Goal: Task Accomplishment & Management: Use online tool/utility

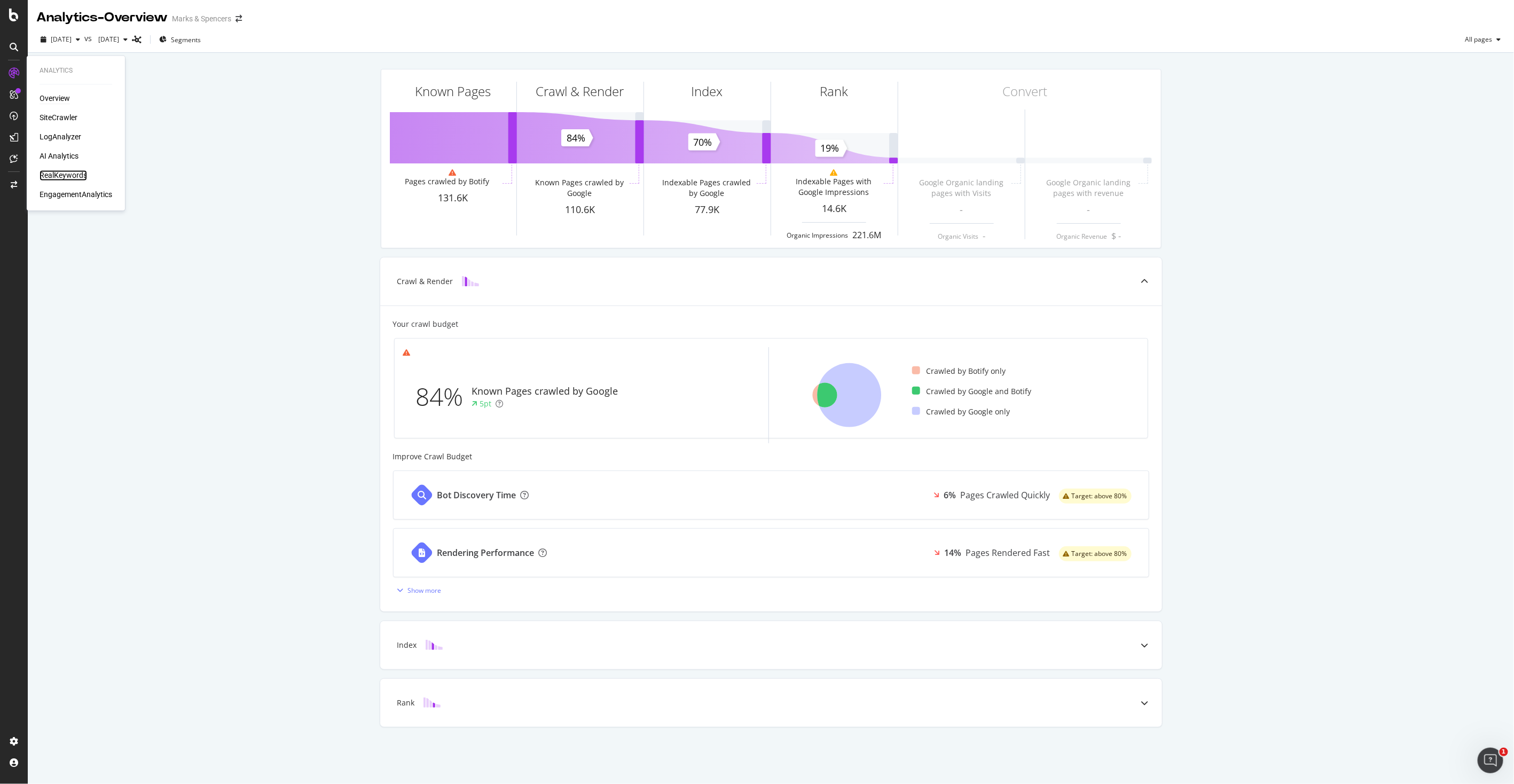
click at [67, 172] on div "RealKeywords" at bounding box center [63, 176] width 48 height 11
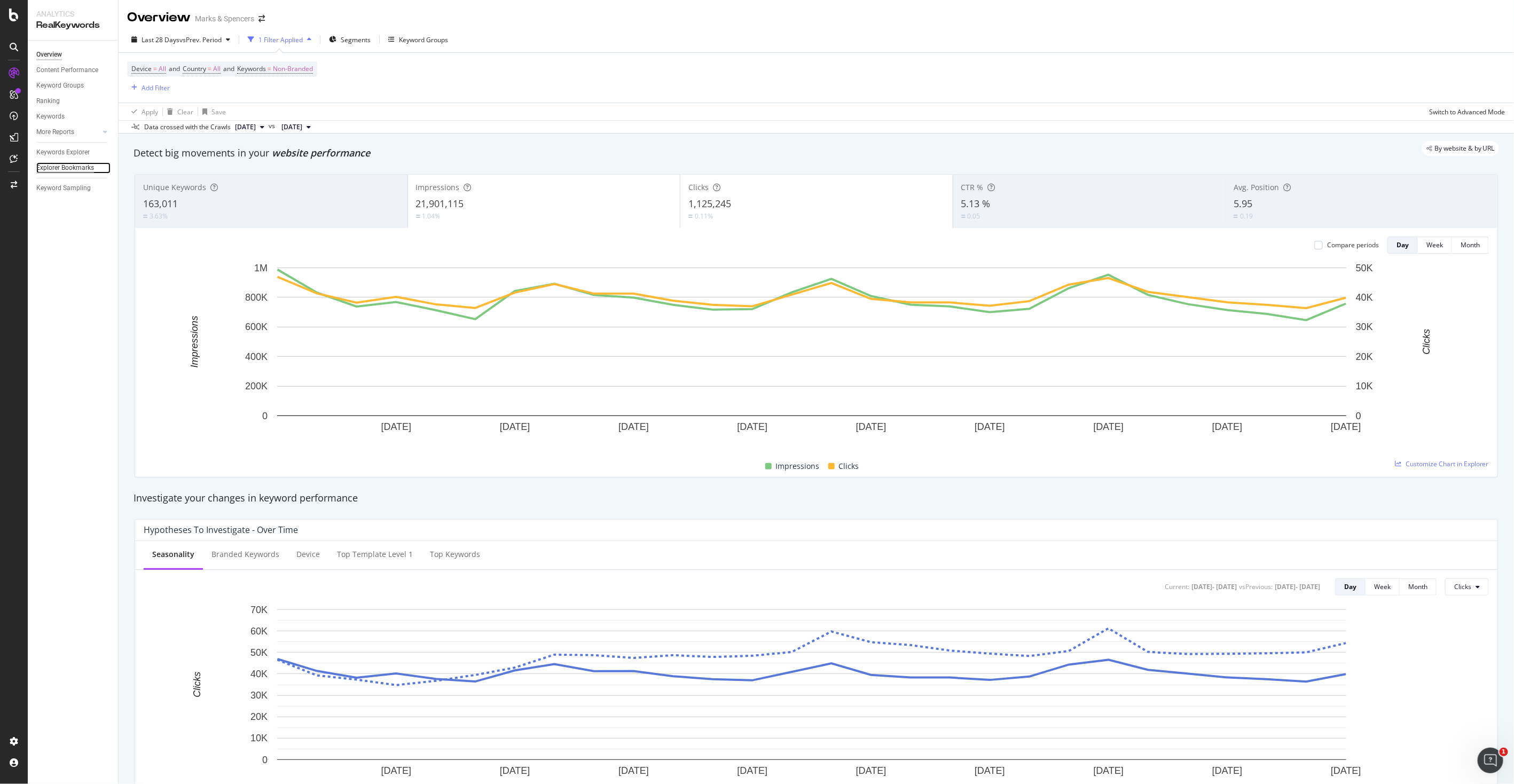
click at [75, 168] on div "Explorer Bookmarks" at bounding box center [65, 167] width 58 height 11
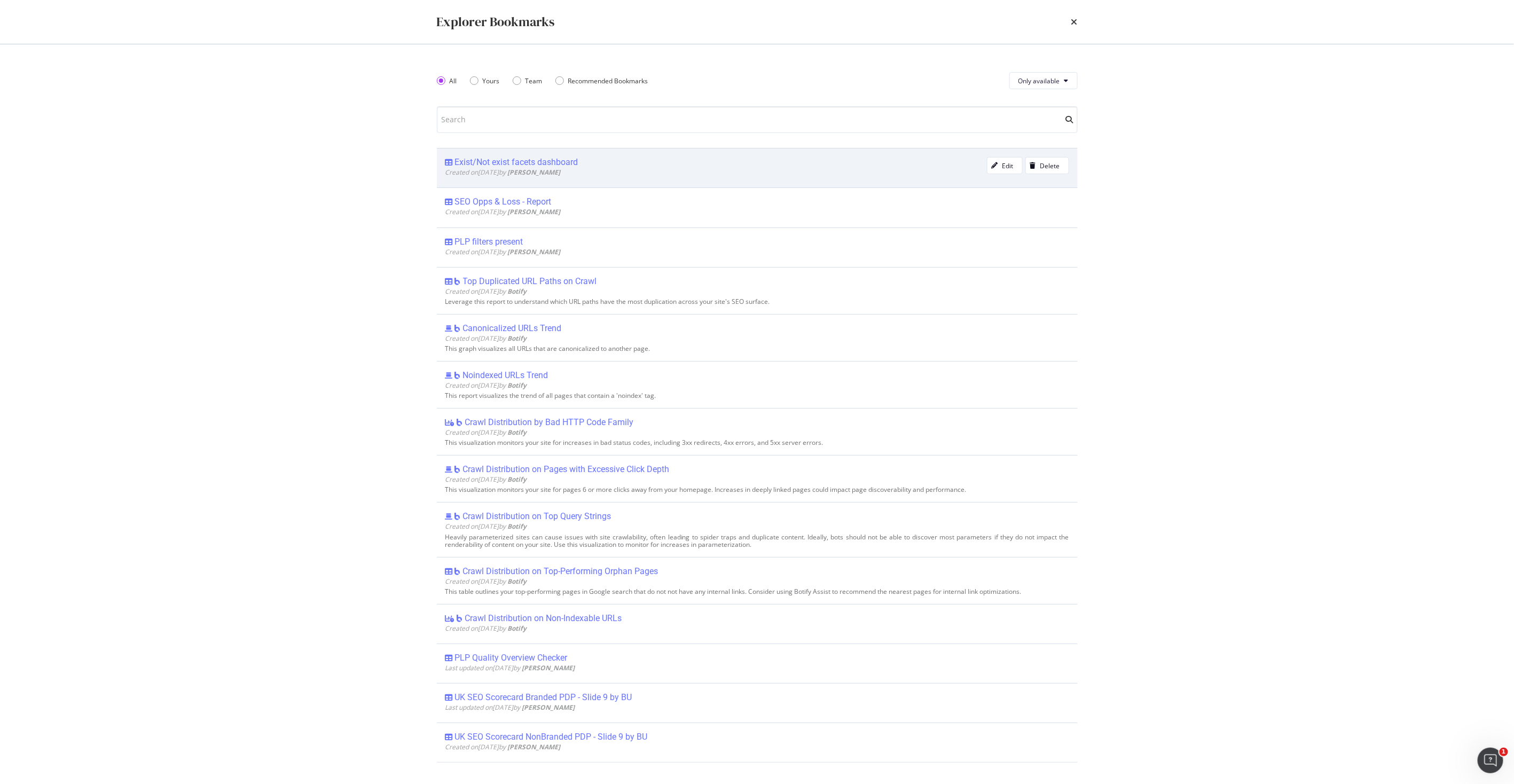
click at [565, 166] on div "Exist/Not exist facets dashboard" at bounding box center [517, 162] width 123 height 11
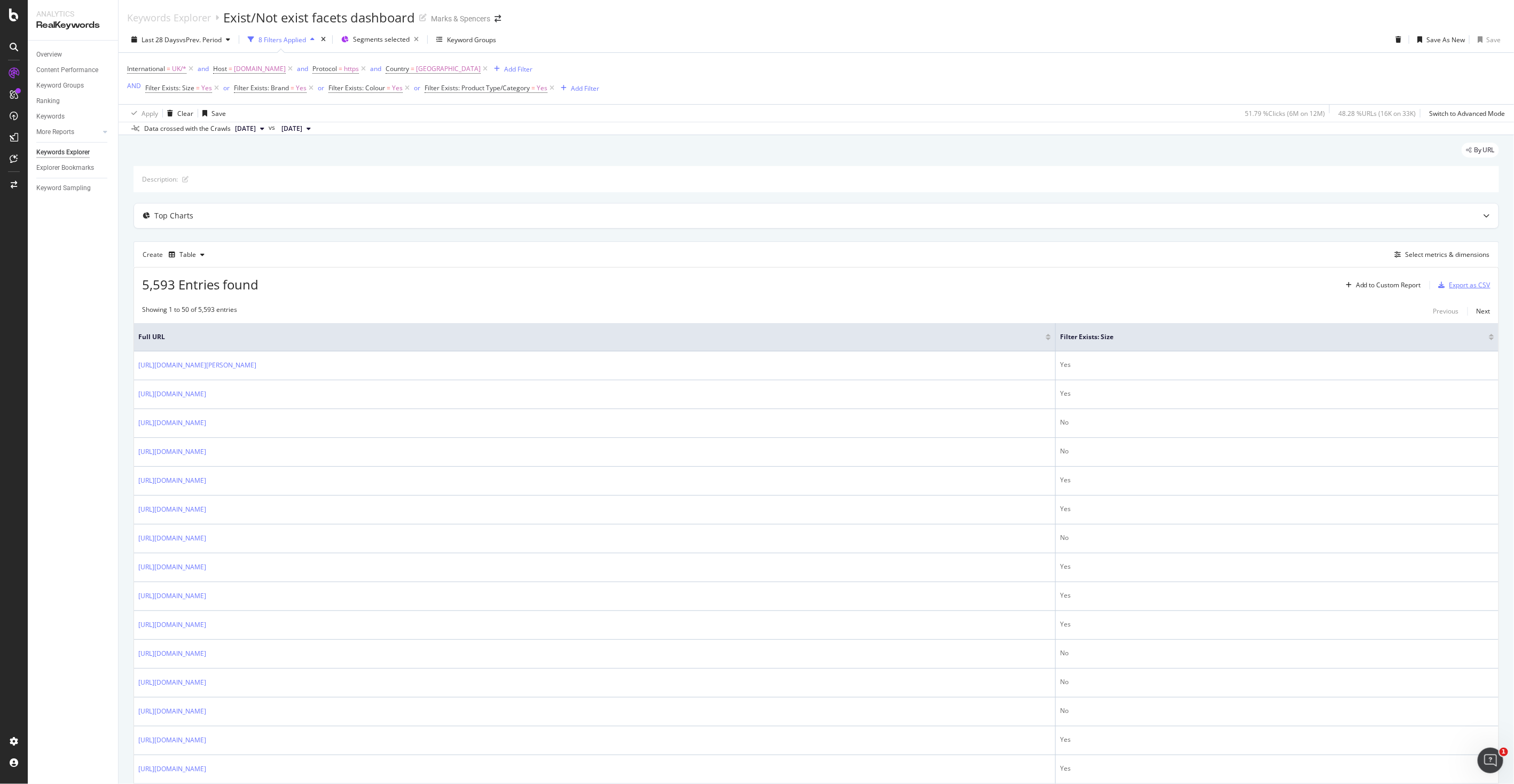
click at [1453, 289] on div "Export as CSV" at bounding box center [1470, 284] width 41 height 9
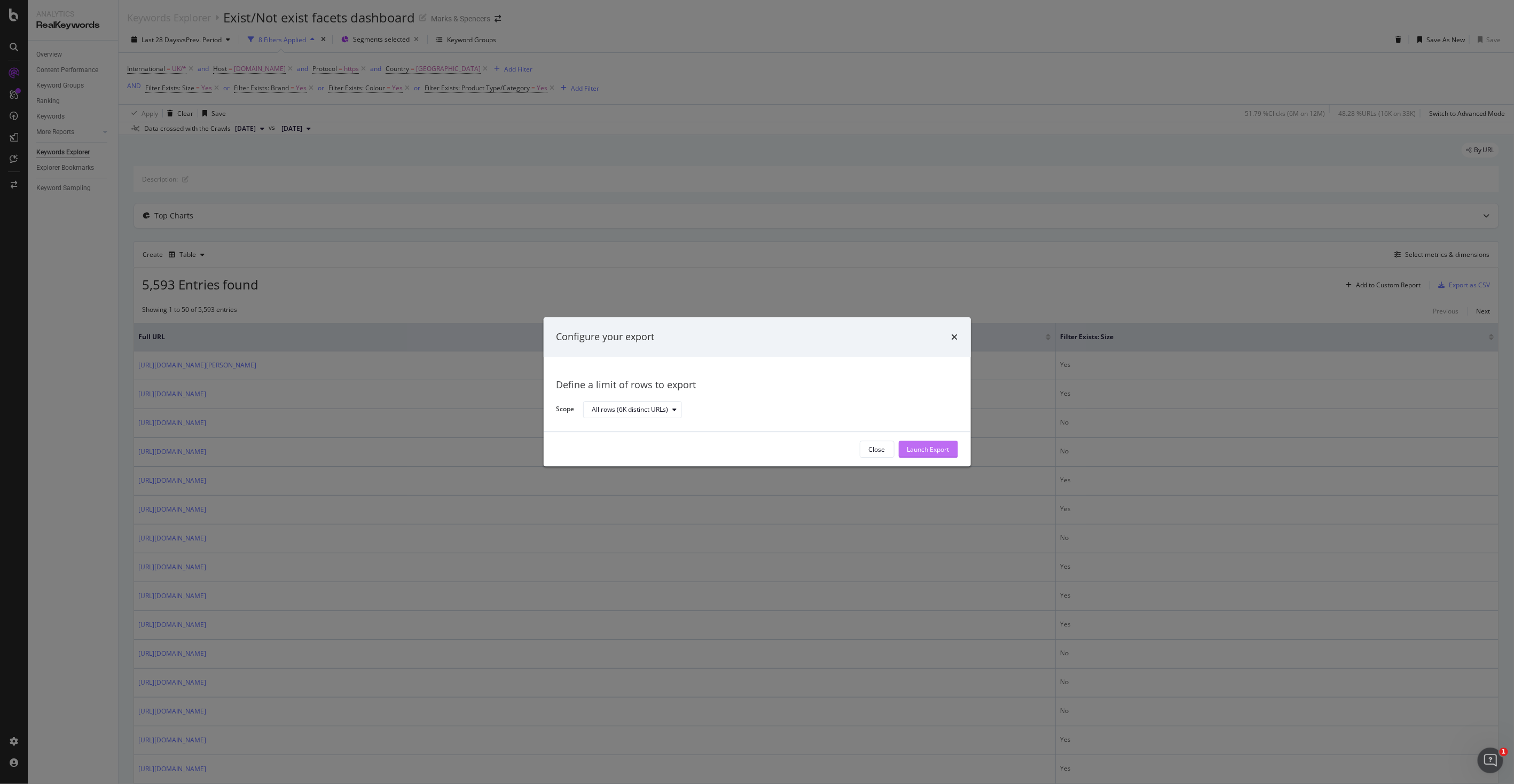
click at [915, 455] on div "Launch Export" at bounding box center [929, 449] width 42 height 16
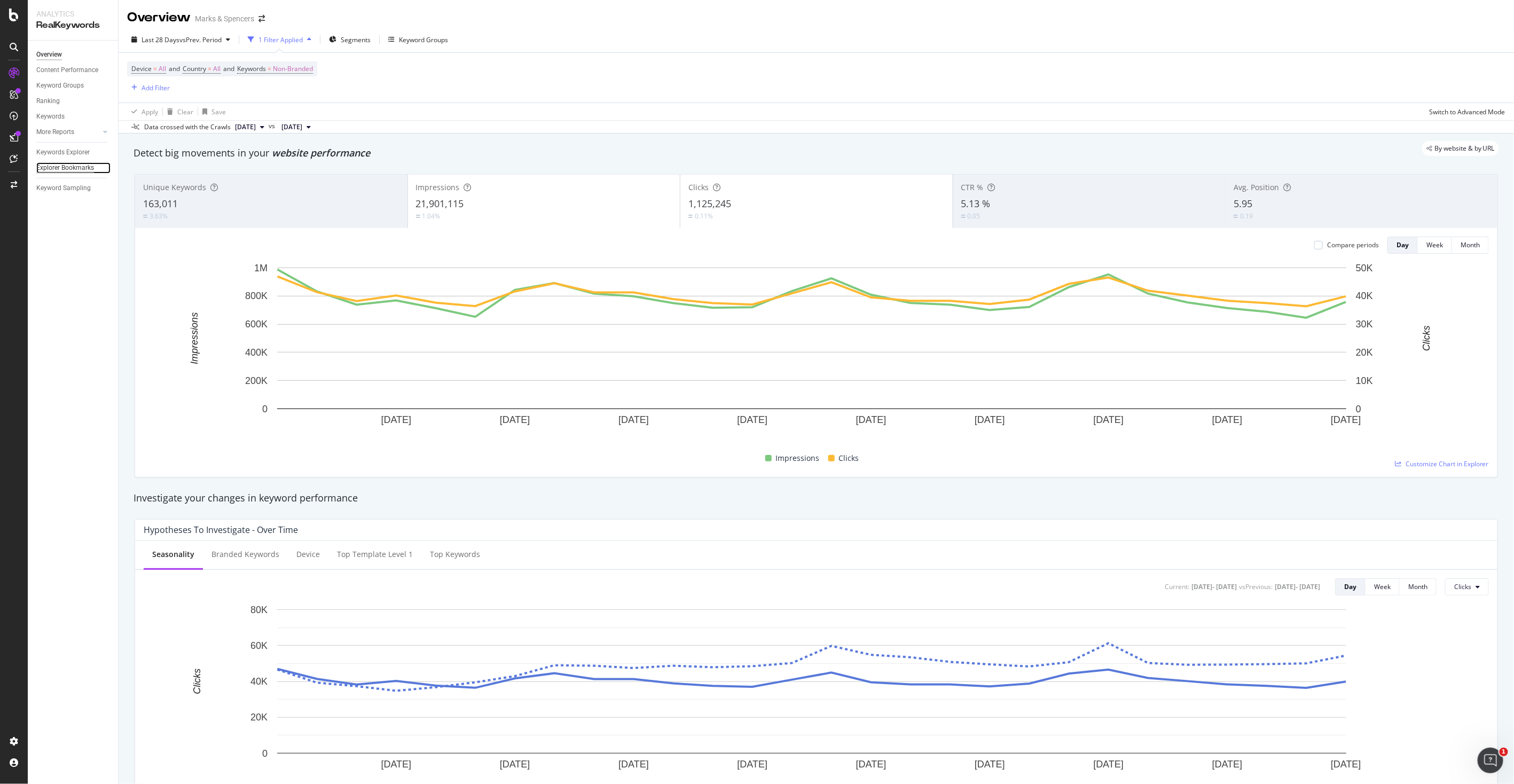
click at [75, 165] on div "Explorer Bookmarks" at bounding box center [65, 167] width 58 height 11
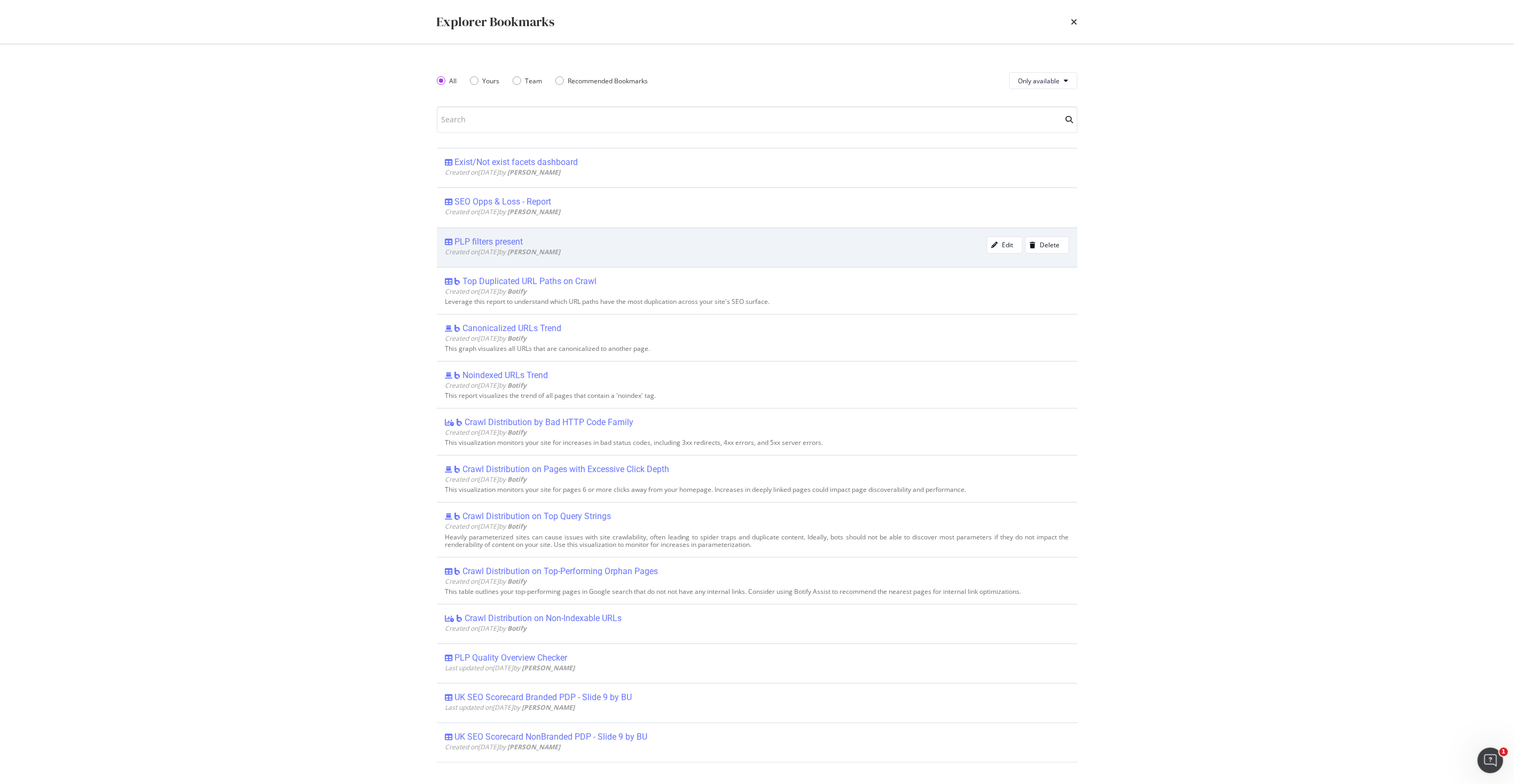
drag, startPoint x: 471, startPoint y: 243, endPoint x: 460, endPoint y: 243, distance: 11.0
click at [460, 243] on div "PLP filters present" at bounding box center [489, 242] width 68 height 11
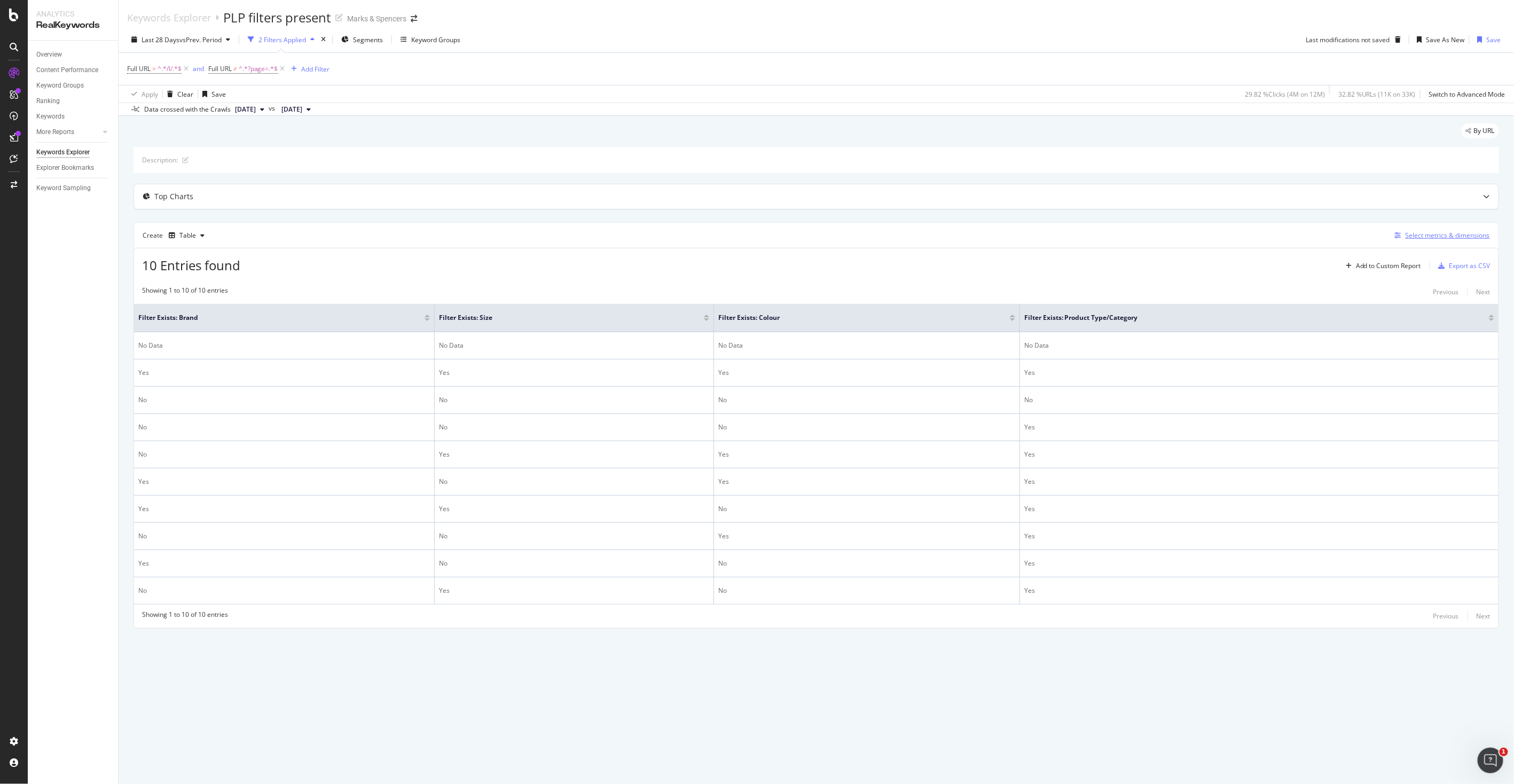
click at [1436, 235] on div "Select metrics & dimensions" at bounding box center [1448, 235] width 85 height 9
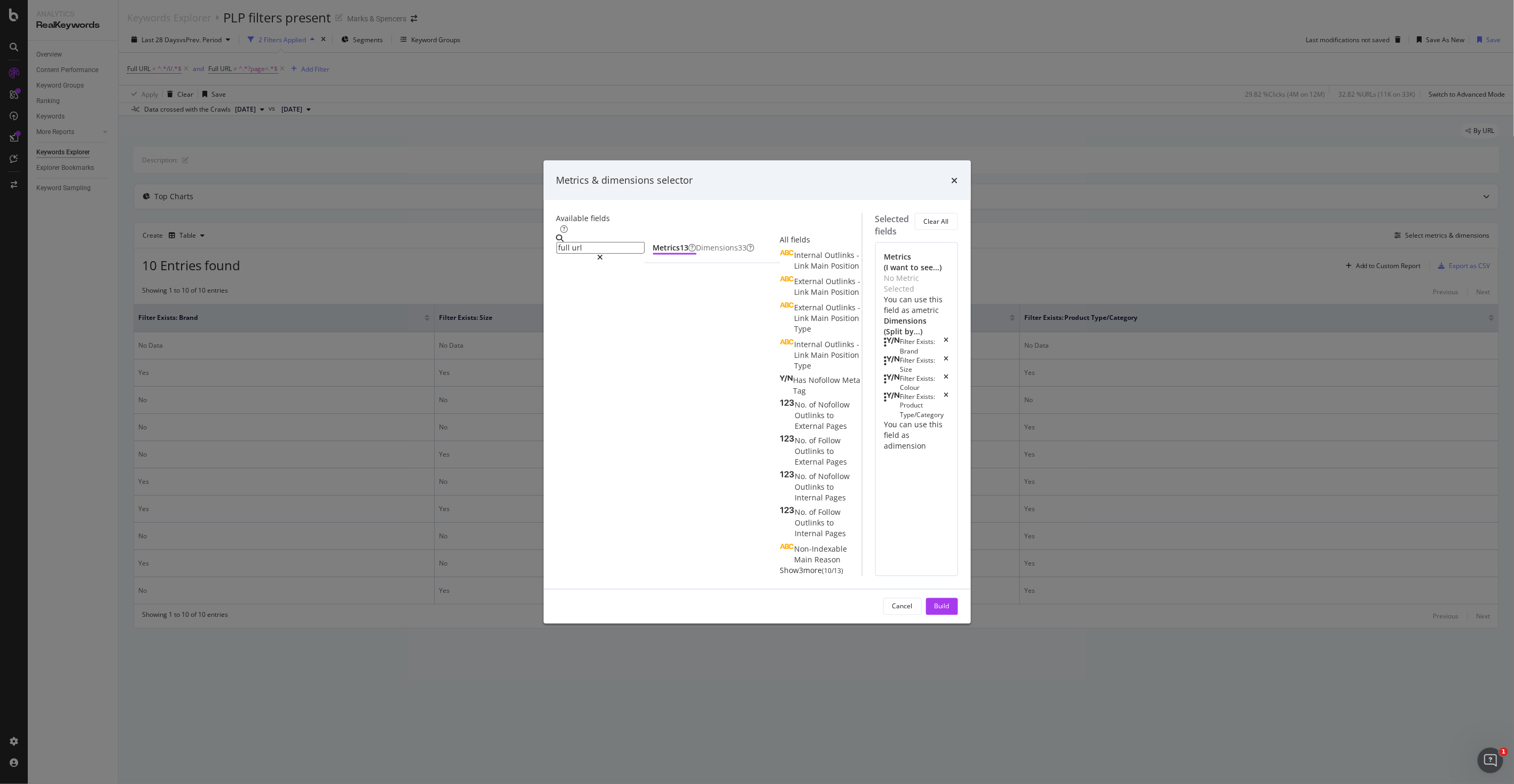
type input "full url"
click at [781, 565] on span "Show 3 more" at bounding box center [802, 569] width 42 height 10
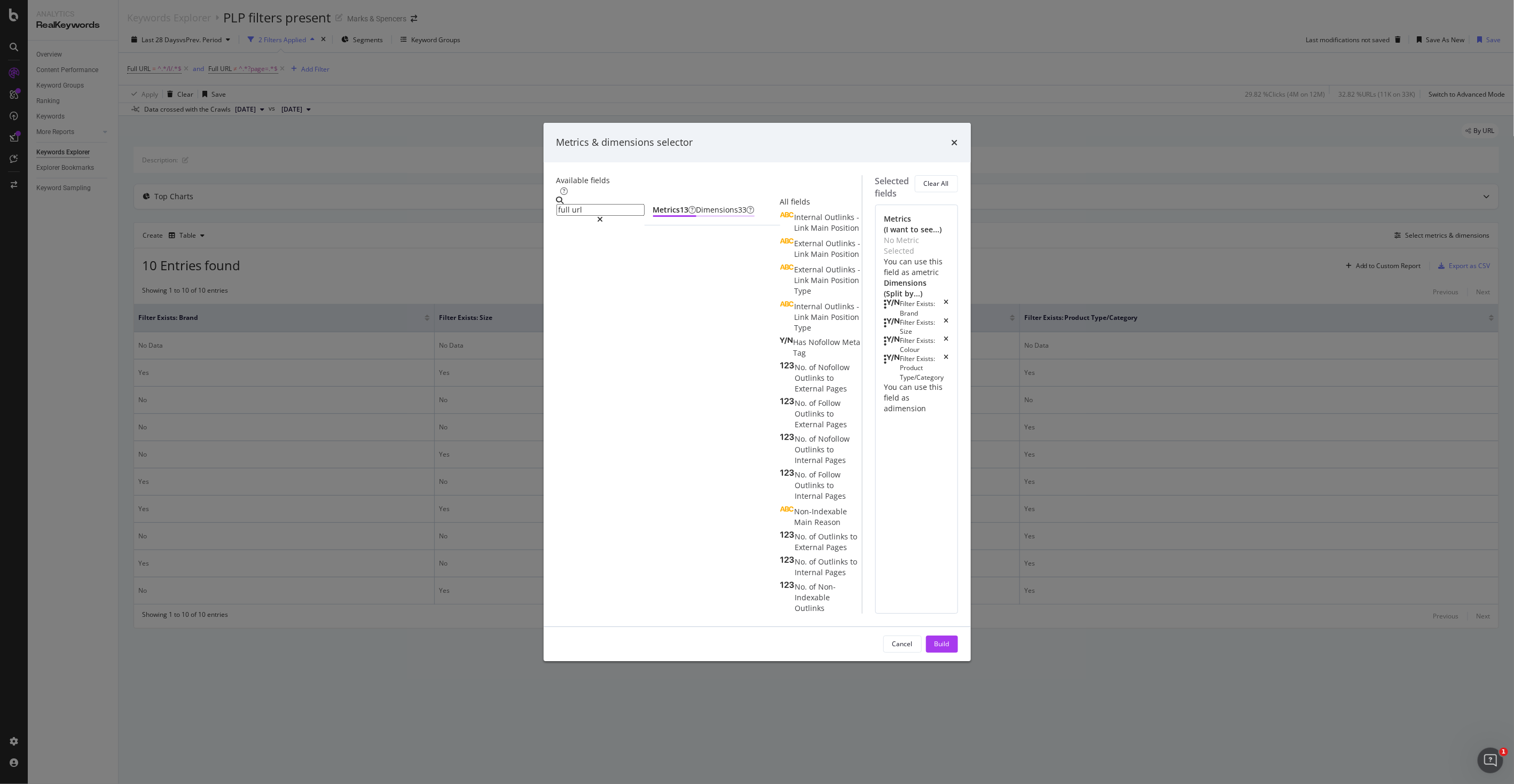
click at [696, 215] on div "Dimensions 33" at bounding box center [725, 210] width 58 height 11
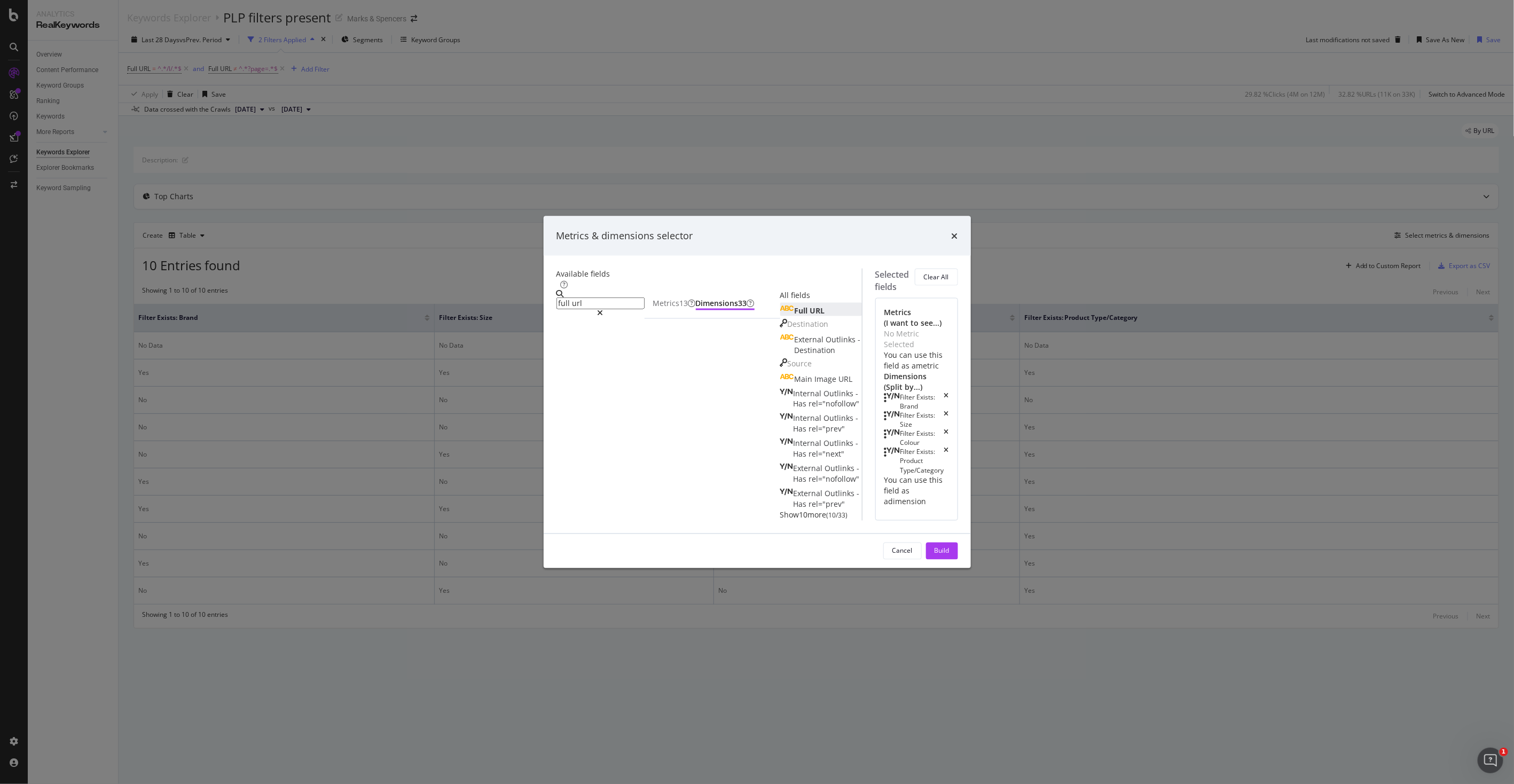
click at [810, 315] on span "URL" at bounding box center [817, 310] width 15 height 10
drag, startPoint x: 836, startPoint y: 422, endPoint x: 832, endPoint y: 321, distance: 101.1
click at [832, 321] on body "Analytics RealKeywords Overview Content Performance Keyword Groups Ranking Keyw…" at bounding box center [757, 392] width 1514 height 784
drag, startPoint x: 822, startPoint y: 424, endPoint x: 818, endPoint y: 342, distance: 82.1
click at [818, 342] on body "Analytics RealKeywords Overview Content Performance Keyword Groups Ranking Keyw…" at bounding box center [757, 392] width 1514 height 784
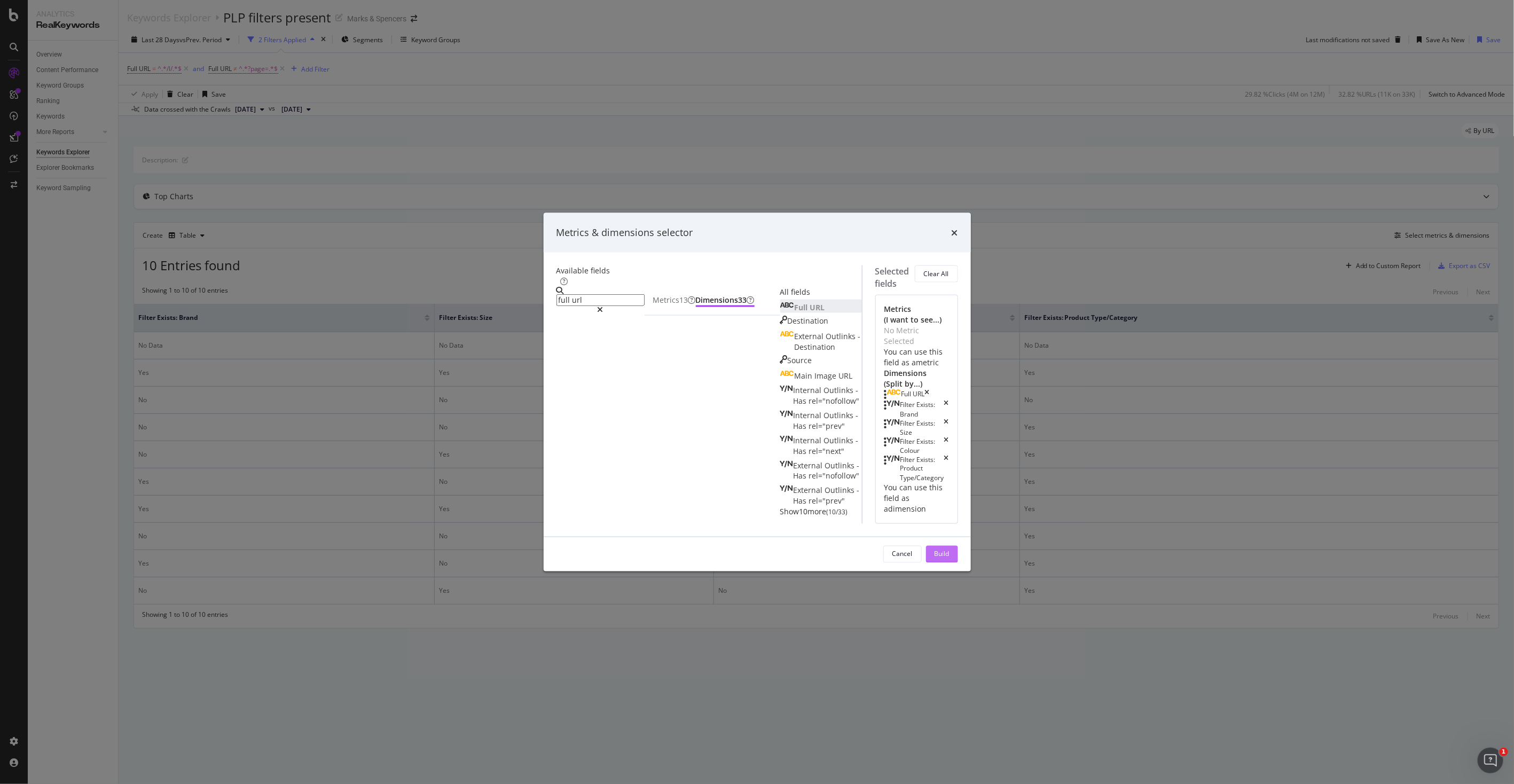
click at [950, 558] on div "Build" at bounding box center [942, 554] width 15 height 9
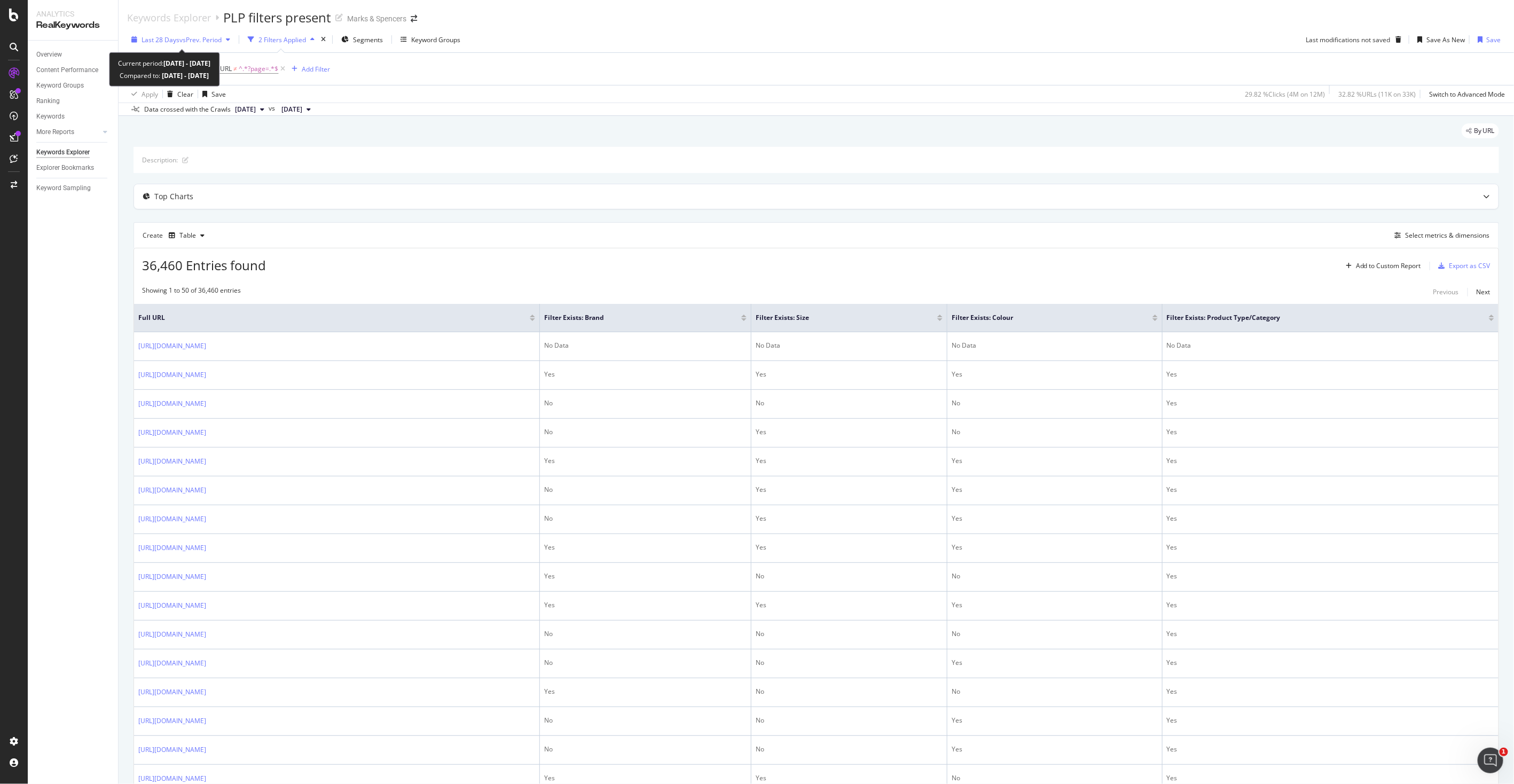
click at [173, 41] on span "Last 28 Days" at bounding box center [160, 39] width 38 height 9
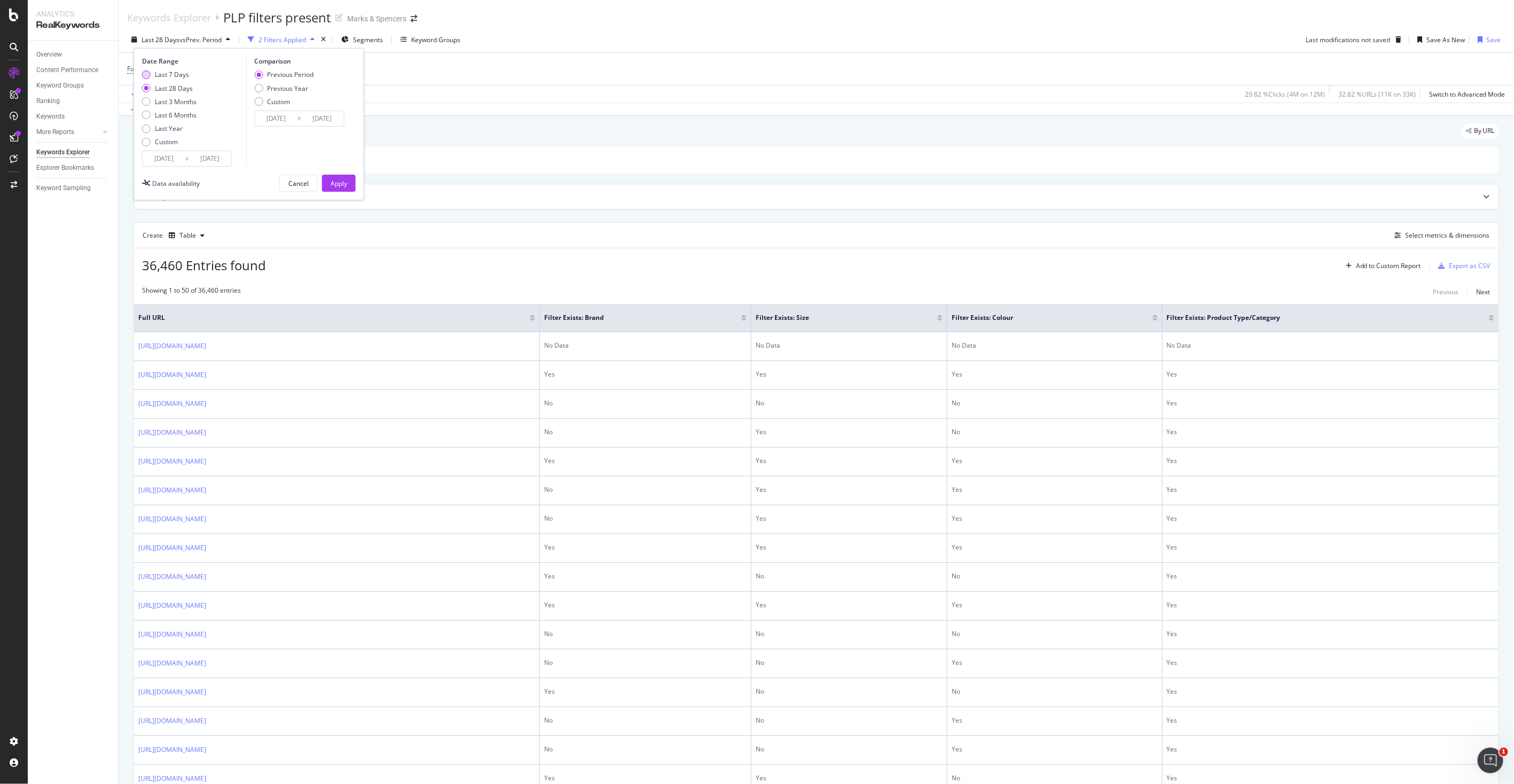
click at [171, 73] on div "Last 7 Days" at bounding box center [172, 74] width 34 height 9
type input "[DATE]"
click at [331, 183] on div "Apply" at bounding box center [339, 183] width 16 height 9
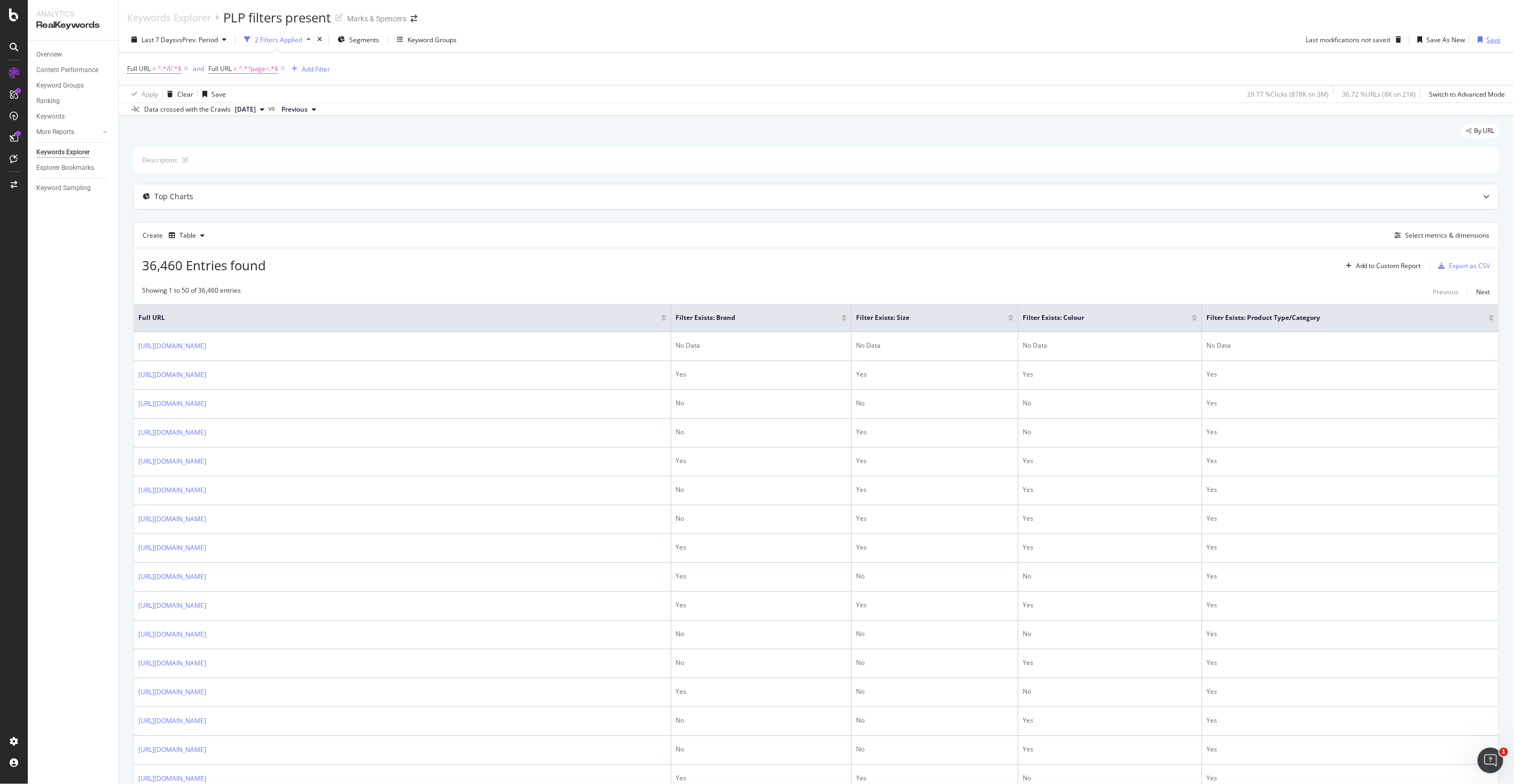
drag, startPoint x: 1486, startPoint y: 38, endPoint x: 1485, endPoint y: 48, distance: 10.0
click at [1487, 38] on div "Save" at bounding box center [1494, 39] width 15 height 9
click at [1173, 64] on div "Full URL = ^.*/l/.*$ and Full URL ≠ ^.*?page=.*$ Add Filter" at bounding box center [816, 69] width 1378 height 32
click at [1498, 16] on icon "close toast" at bounding box center [1498, 16] width 6 height 8
click at [1432, 41] on div "Save As New" at bounding box center [1445, 39] width 38 height 9
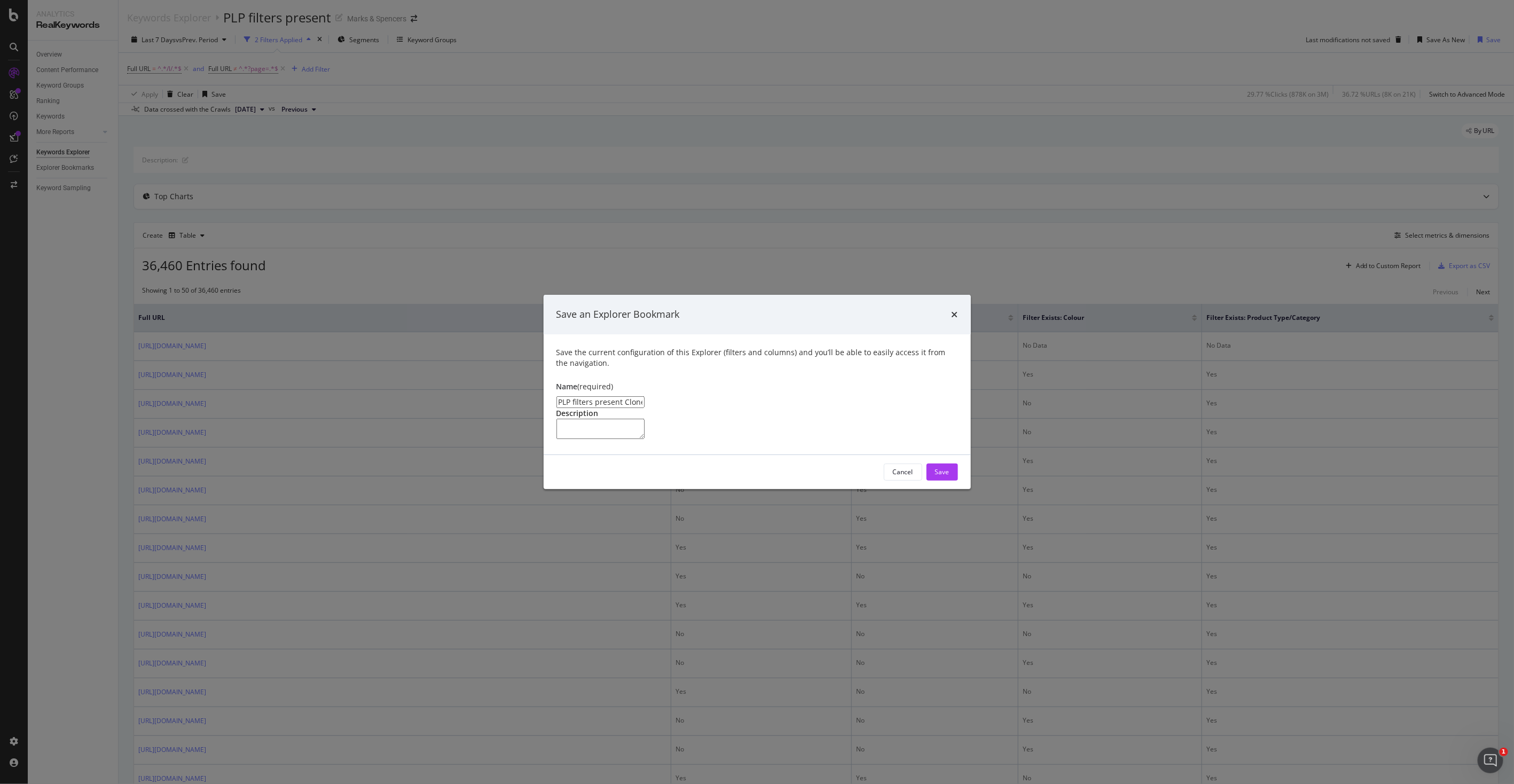
drag, startPoint x: 654, startPoint y: 356, endPoint x: 592, endPoint y: 364, distance: 62.5
click at [592, 364] on div "Save the current configuration of this Explorer (filters and columns) and you’l…" at bounding box center [757, 394] width 427 height 120
type input "PLP - key filters present last 7 days (PLP hygiene doc)"
click at [940, 477] on div "Save" at bounding box center [942, 471] width 15 height 9
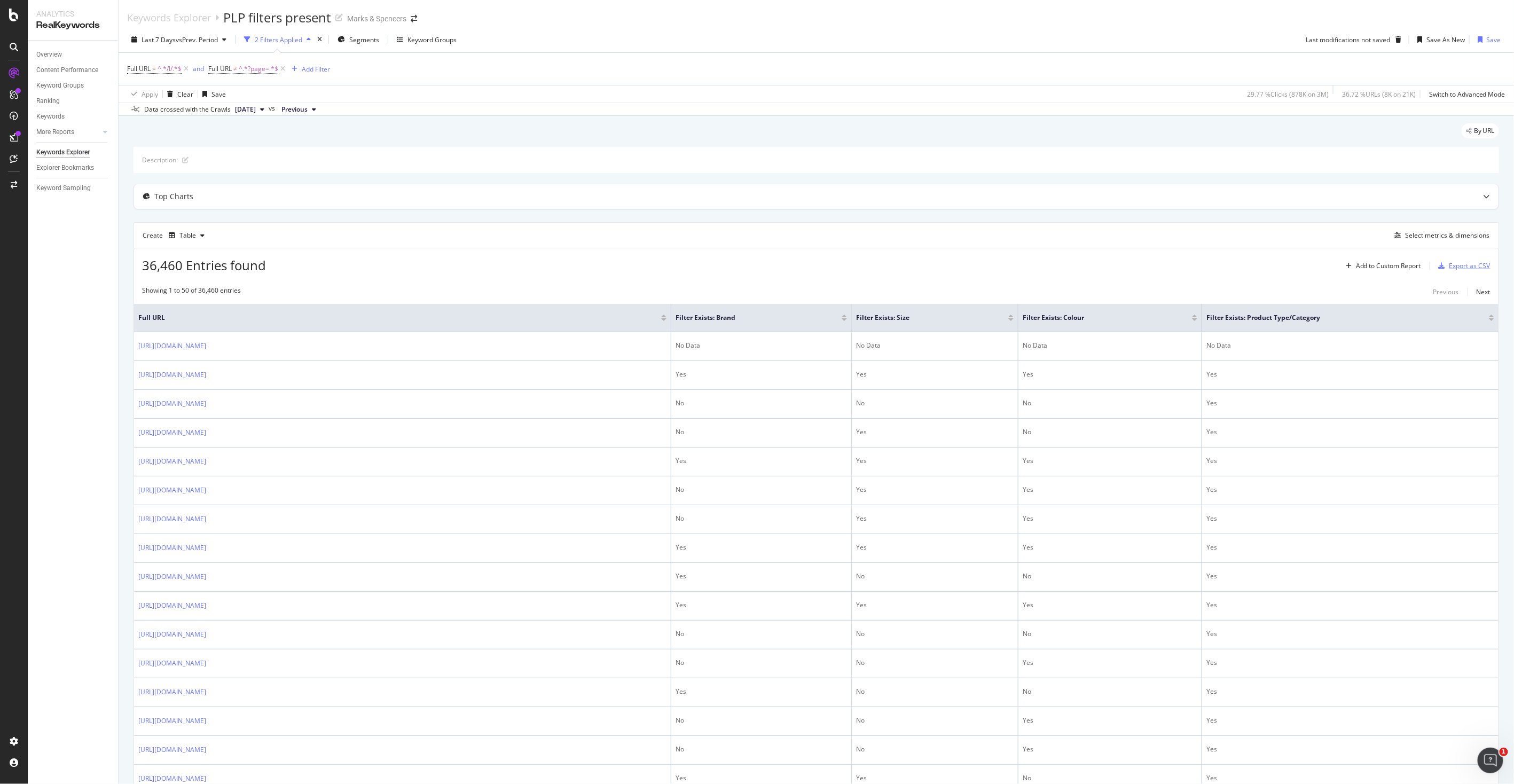
click at [1440, 266] on div "button" at bounding box center [1442, 266] width 15 height 6
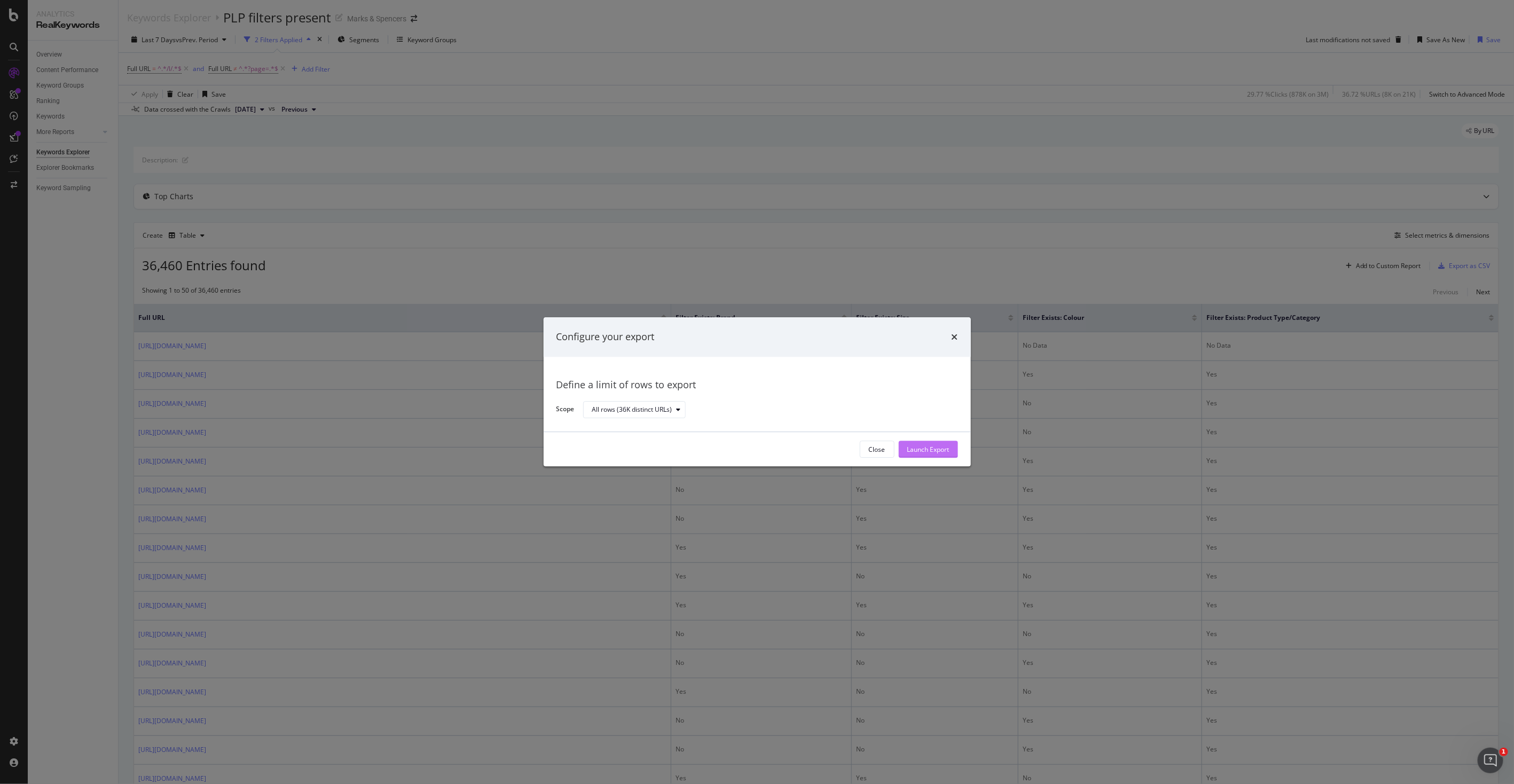
click at [921, 449] on div "Launch Export" at bounding box center [929, 449] width 42 height 9
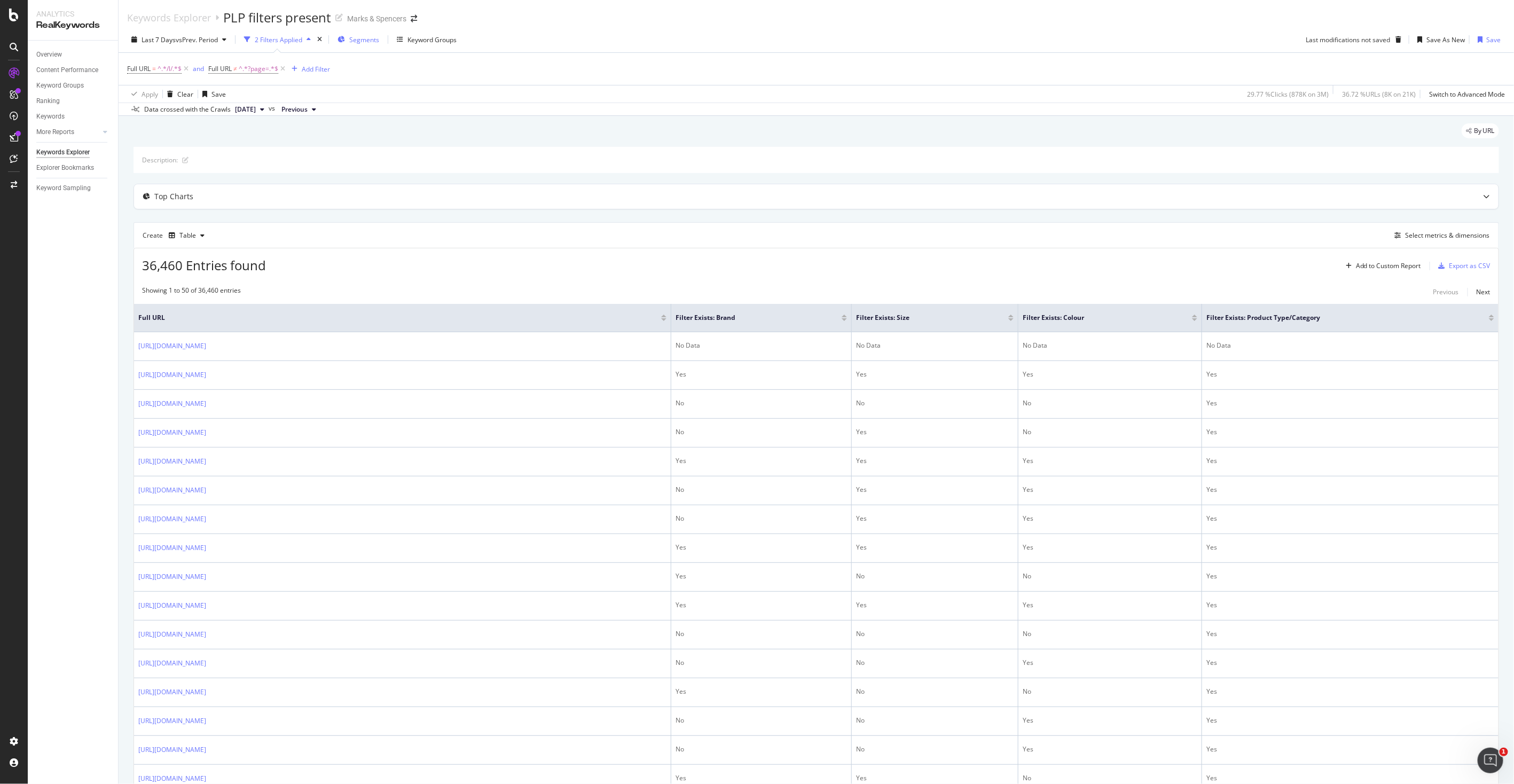
click at [360, 43] on span "Segments" at bounding box center [364, 39] width 30 height 9
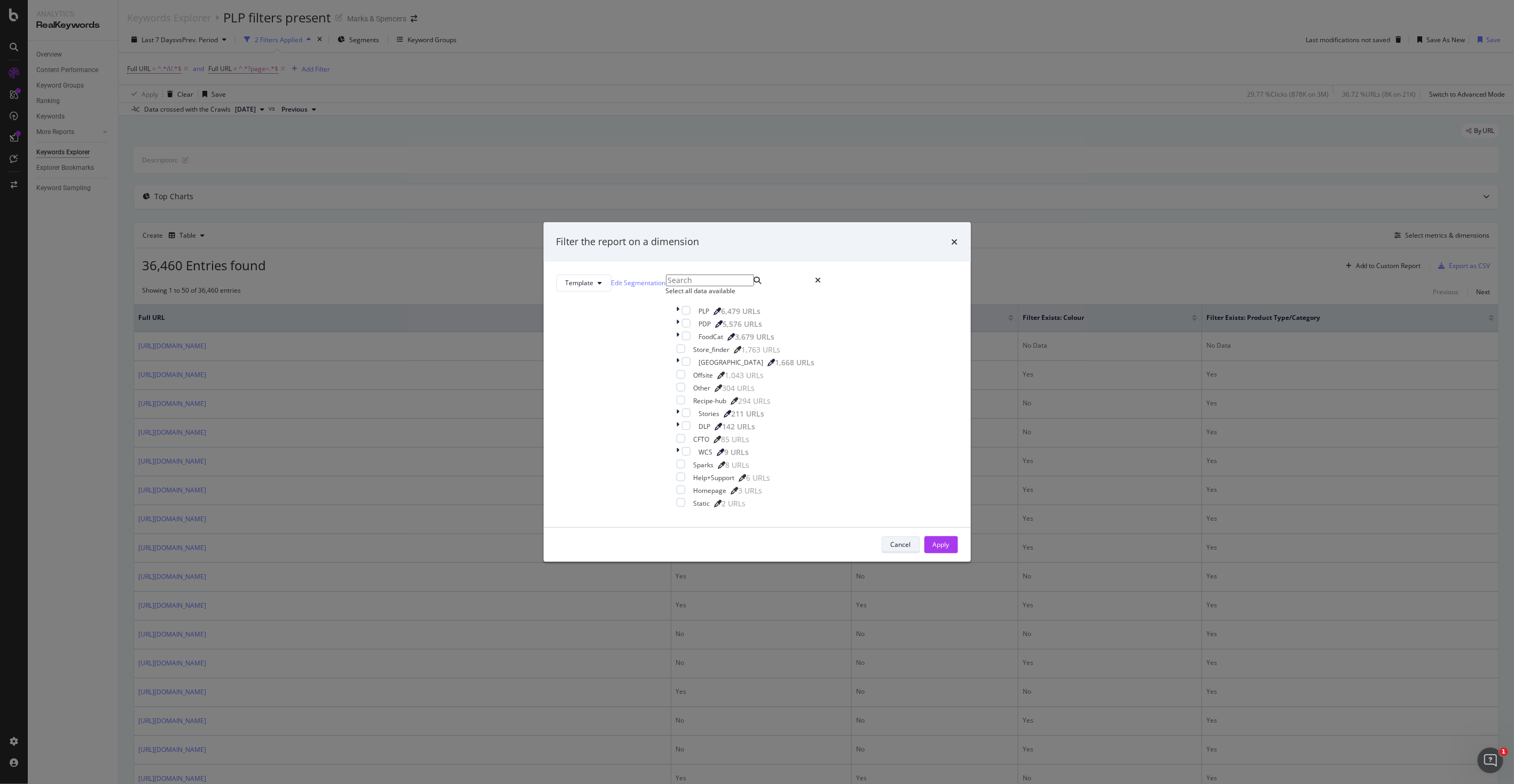
click at [891, 549] on div "Cancel" at bounding box center [901, 544] width 21 height 9
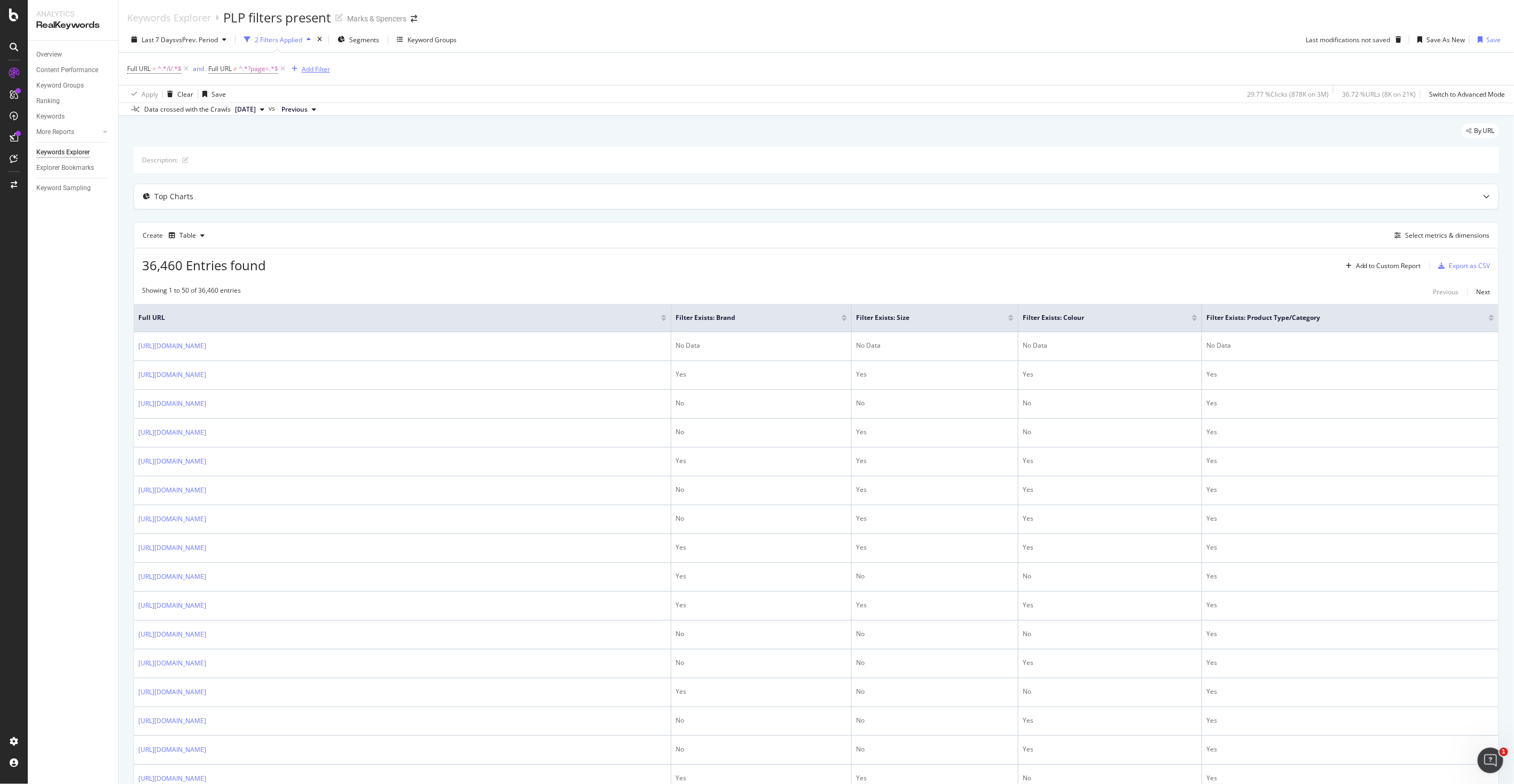
click at [304, 68] on div "Add Filter" at bounding box center [316, 69] width 28 height 9
drag, startPoint x: 366, startPoint y: 80, endPoint x: 289, endPoint y: 73, distance: 77.3
click at [289, 73] on div "uk" at bounding box center [326, 75] width 76 height 29
click at [315, 72] on input "uk" at bounding box center [326, 72] width 76 height 11
type input "site"
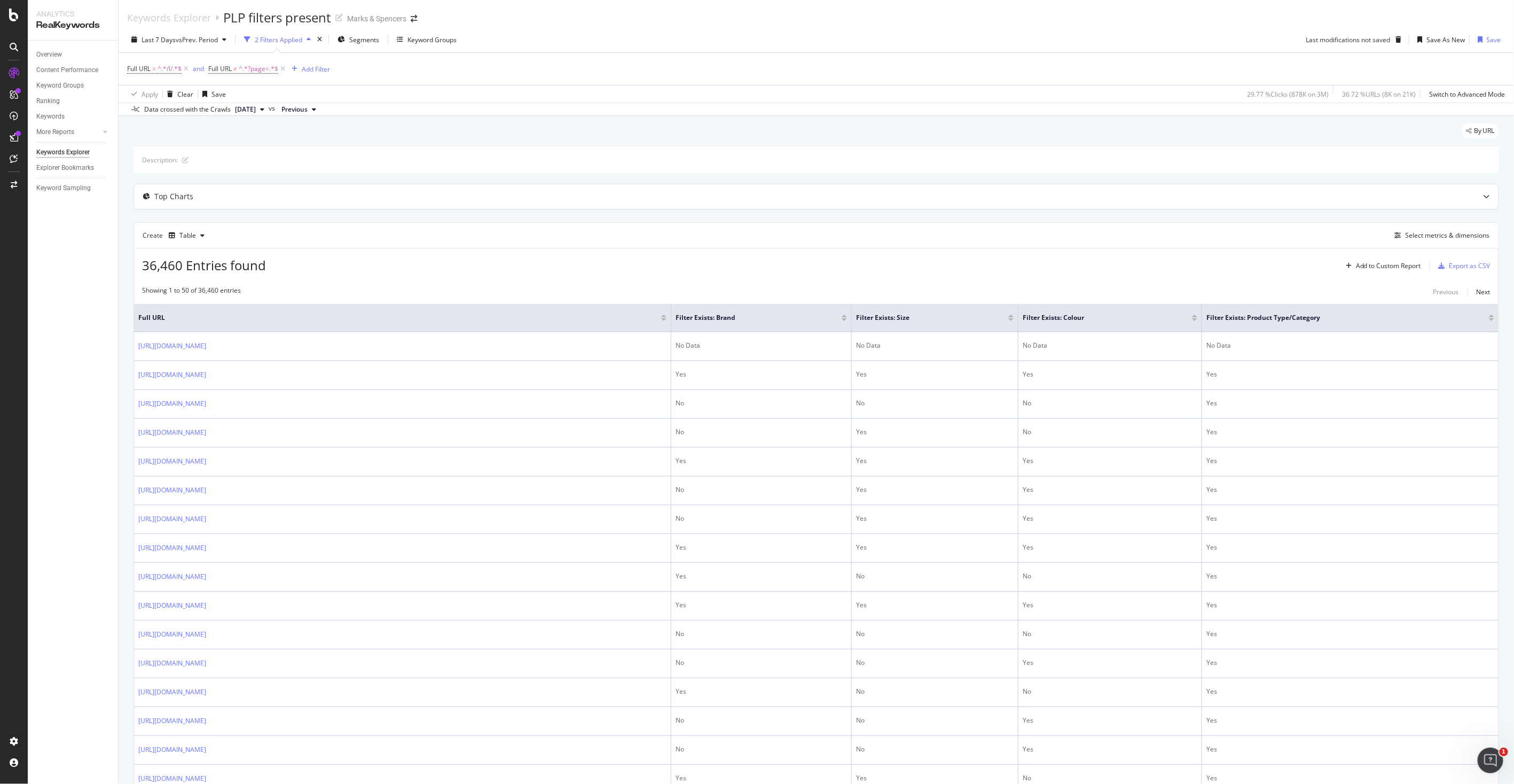
click at [321, 71] on div "Add Filter" at bounding box center [316, 69] width 28 height 9
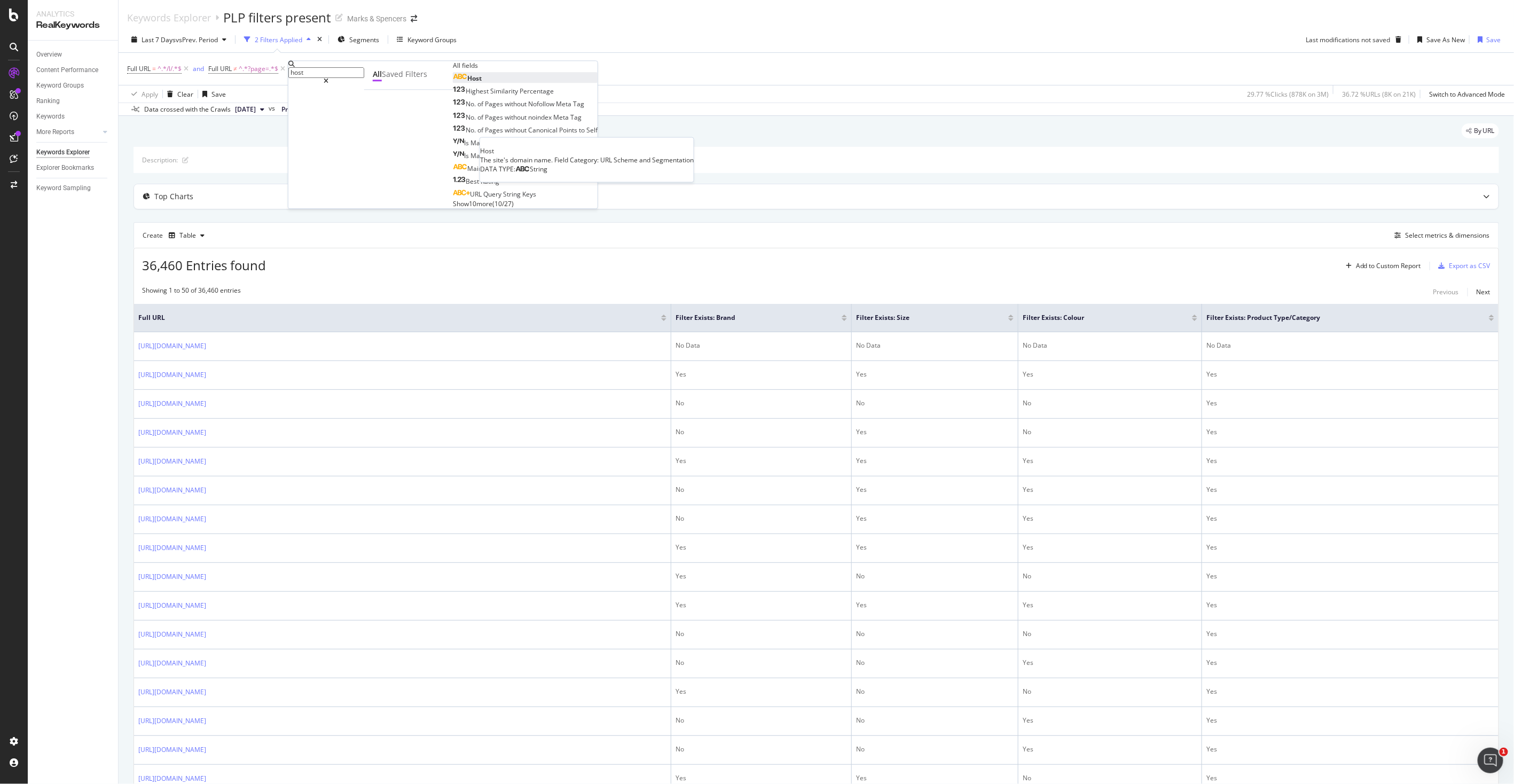
type input "host"
click at [453, 83] on div "Host" at bounding box center [467, 78] width 29 height 9
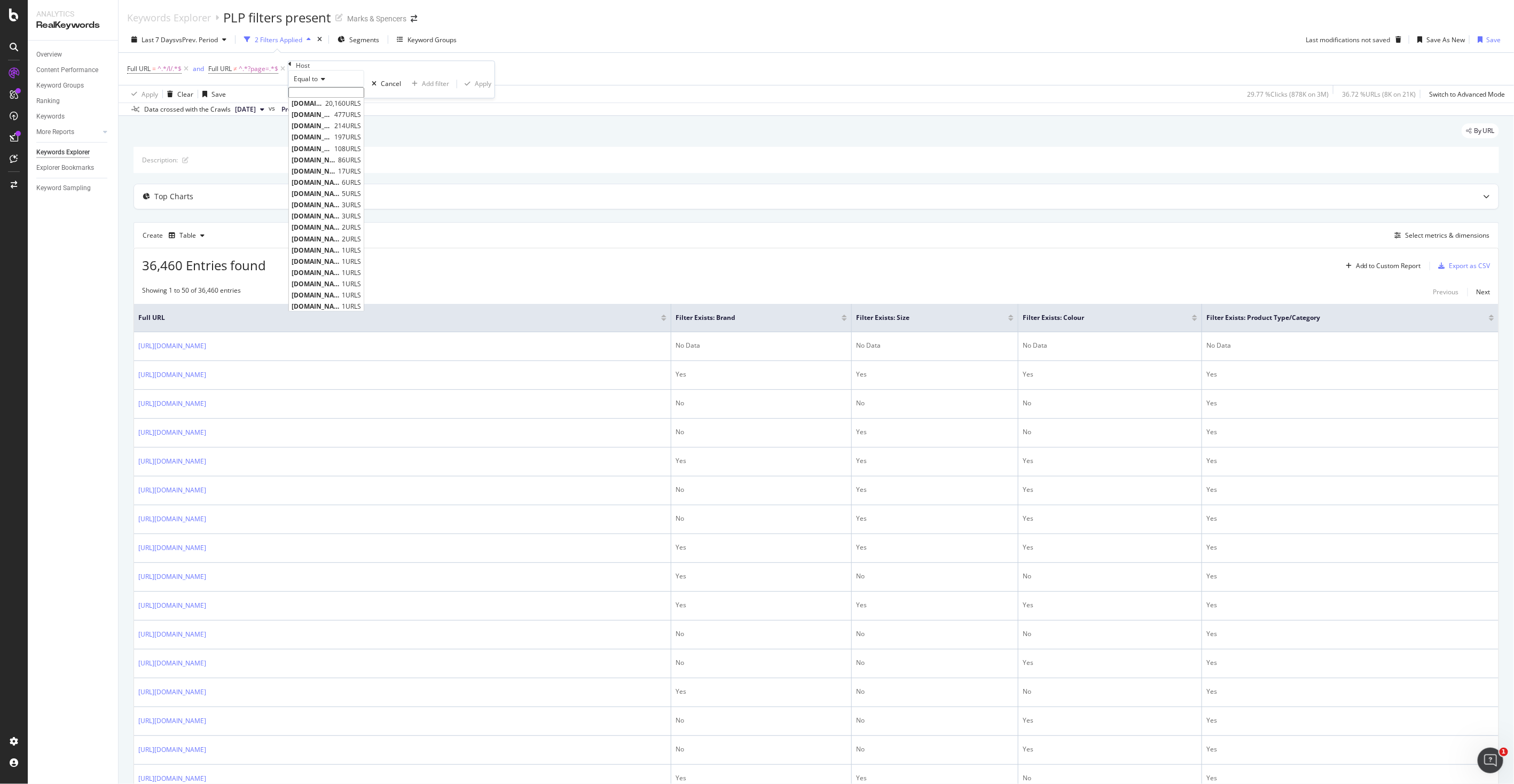
click at [314, 98] on input "text" at bounding box center [326, 92] width 76 height 11
type input "[DOMAIN_NAME]"
click at [323, 114] on span "[DOMAIN_NAME]" at bounding box center [307, 109] width 31 height 9
click at [475, 92] on div "Apply" at bounding box center [483, 87] width 16 height 9
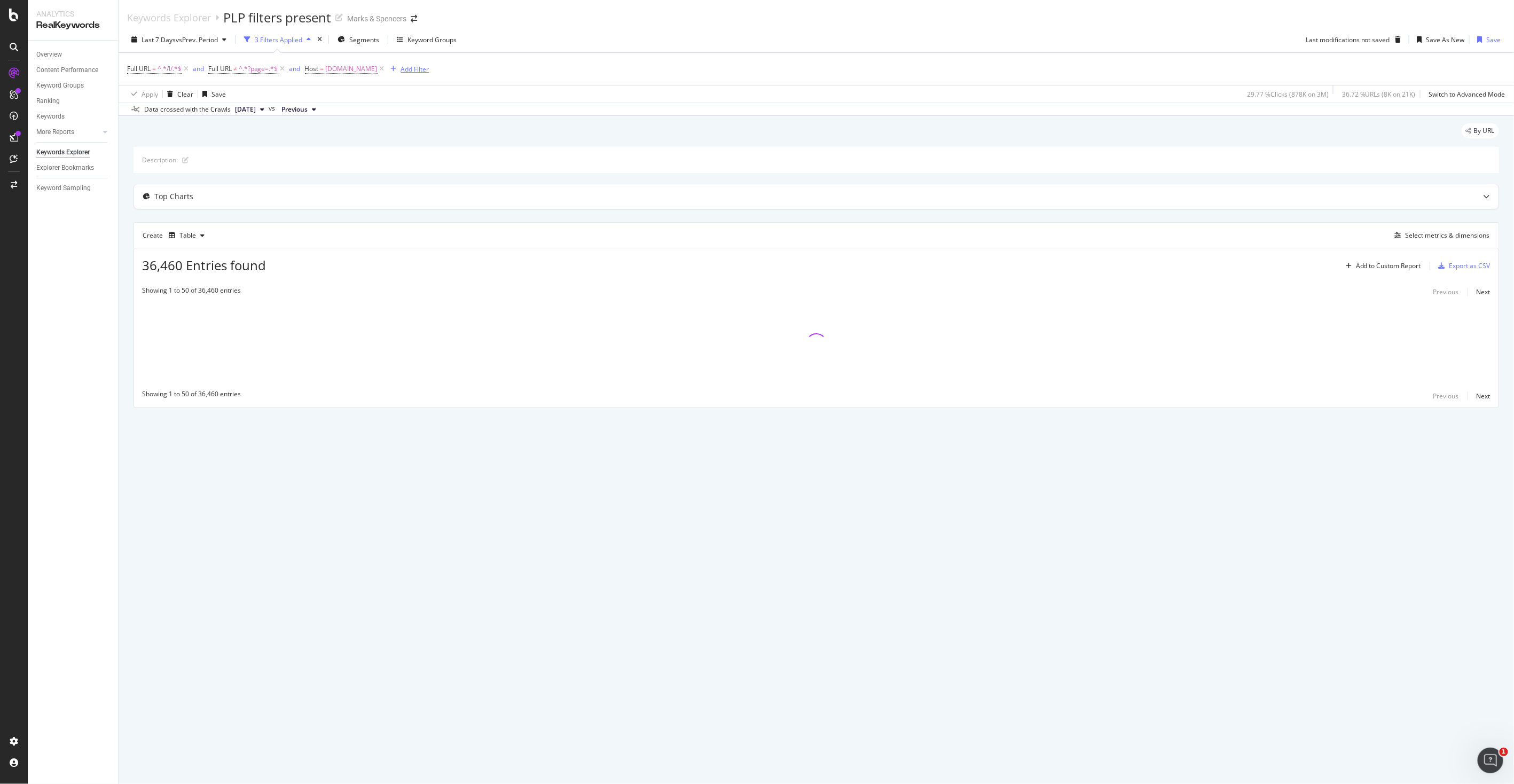
click at [430, 68] on div "Add Filter" at bounding box center [415, 69] width 28 height 9
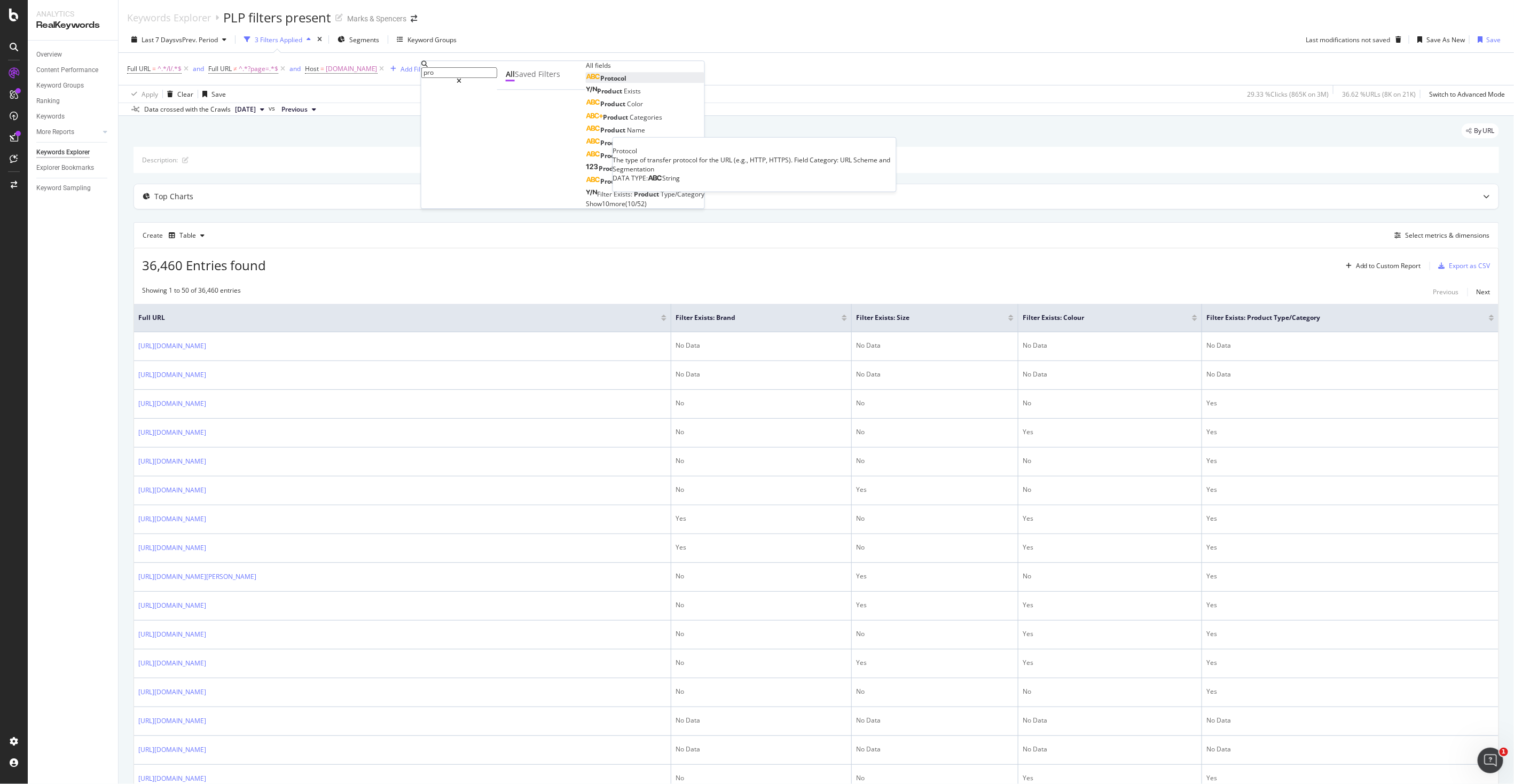
type input "pro"
click at [600, 83] on span "Protocol" at bounding box center [613, 78] width 26 height 9
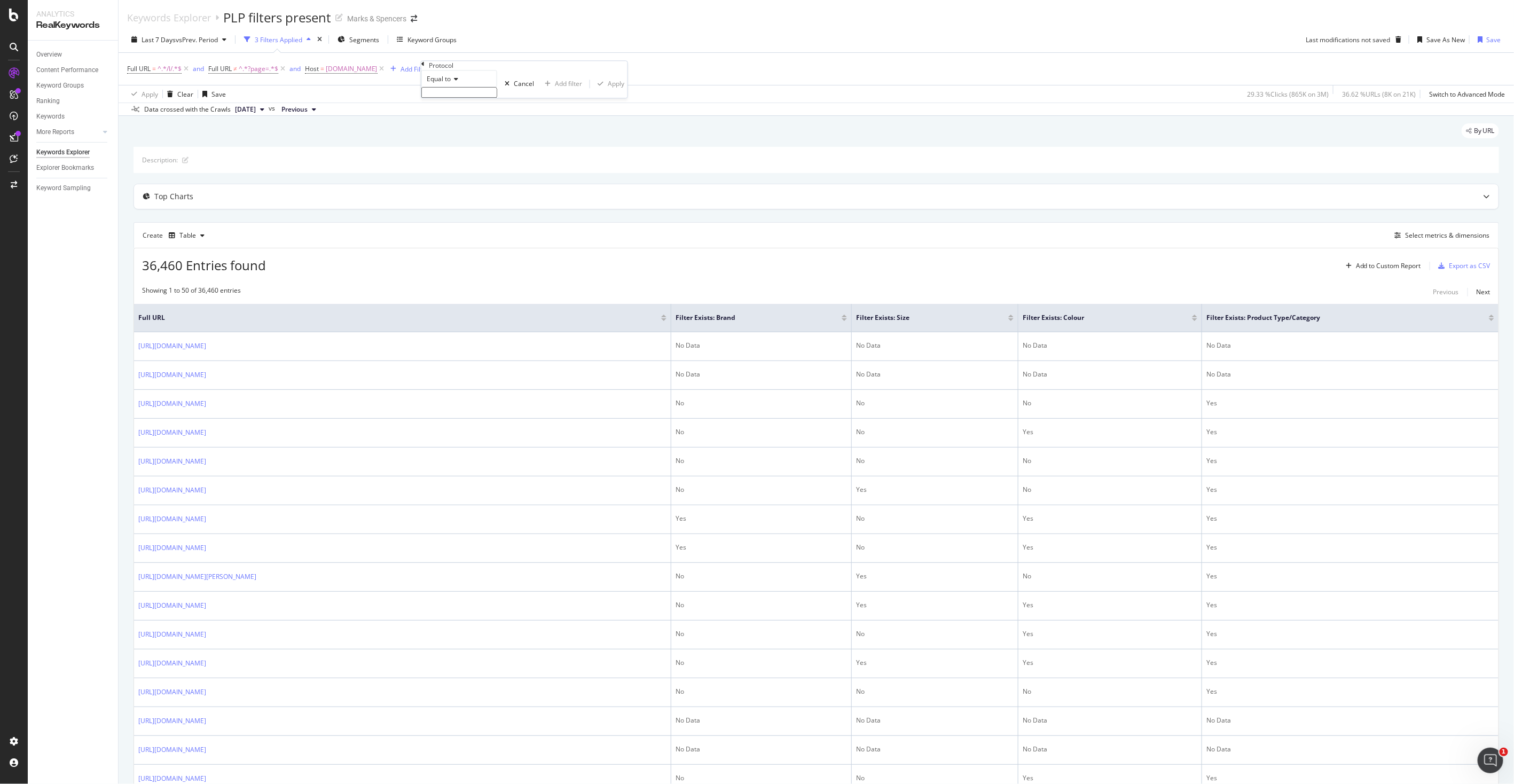
click at [458, 98] on input "text" at bounding box center [459, 92] width 76 height 11
type input "https"
click at [455, 114] on span "https" at bounding box center [440, 109] width 31 height 9
click at [608, 92] on div "Apply" at bounding box center [616, 87] width 16 height 9
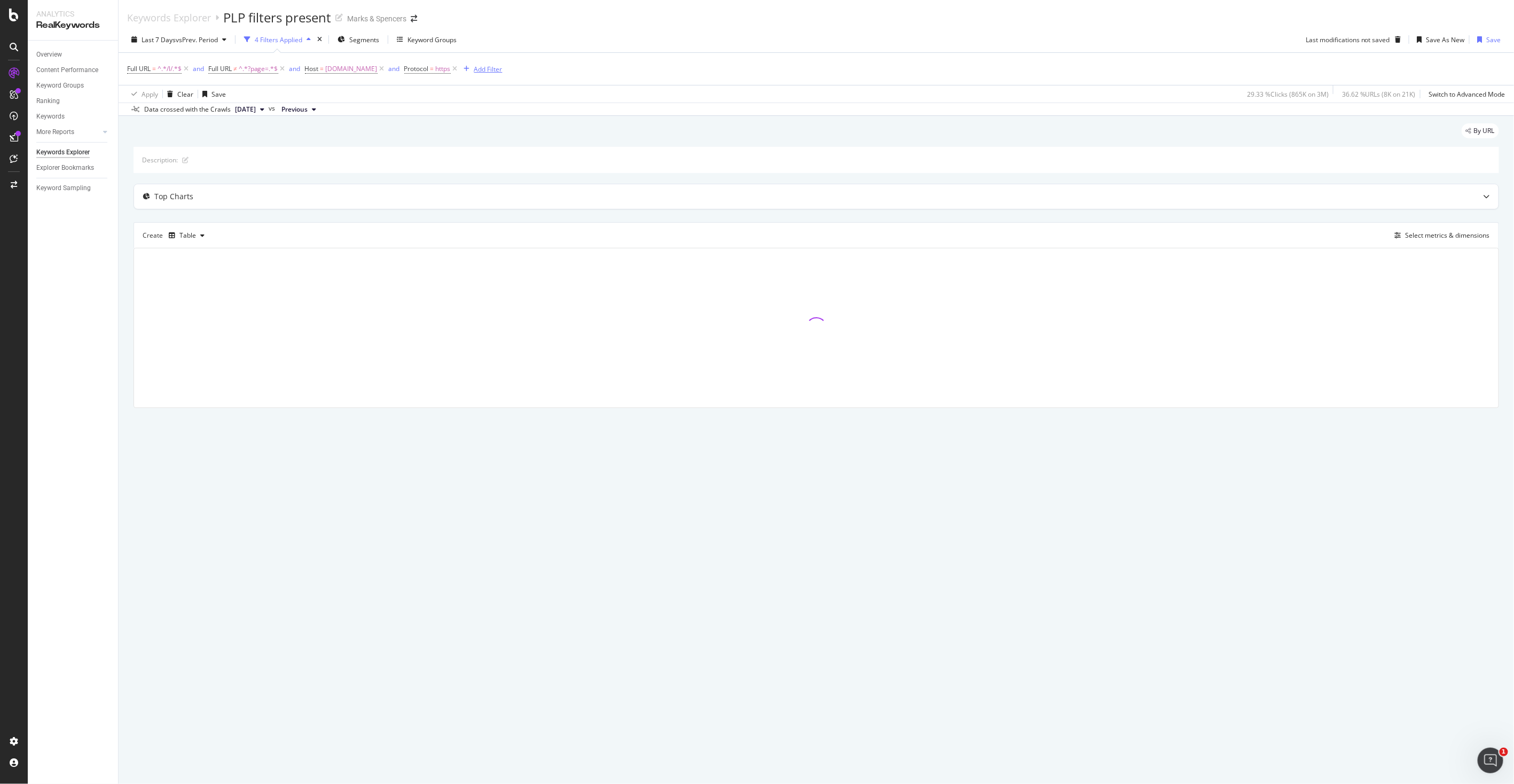
click at [503, 69] on div "Add Filter" at bounding box center [488, 69] width 28 height 9
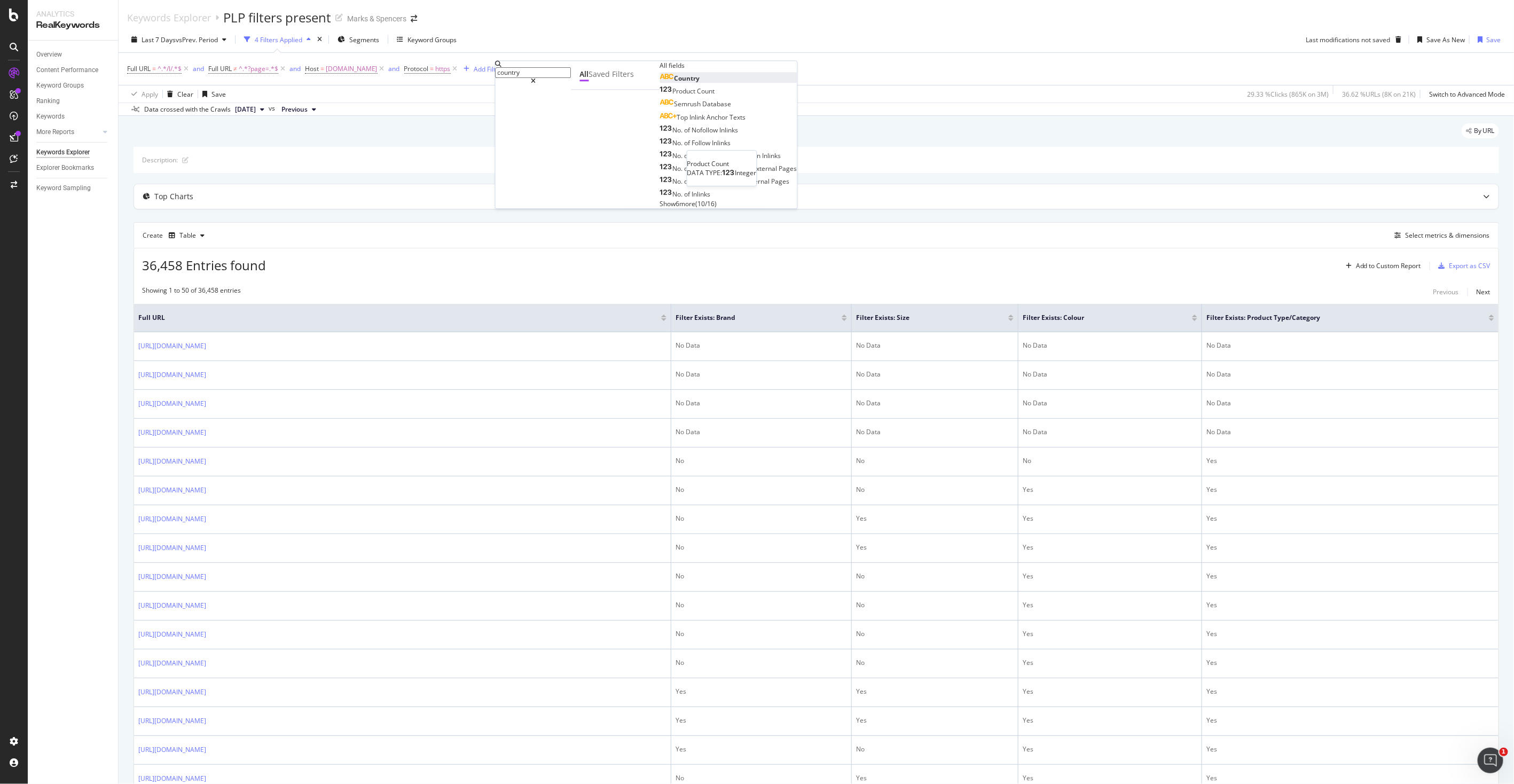
type input "country"
click at [675, 83] on span "Country" at bounding box center [688, 78] width 26 height 9
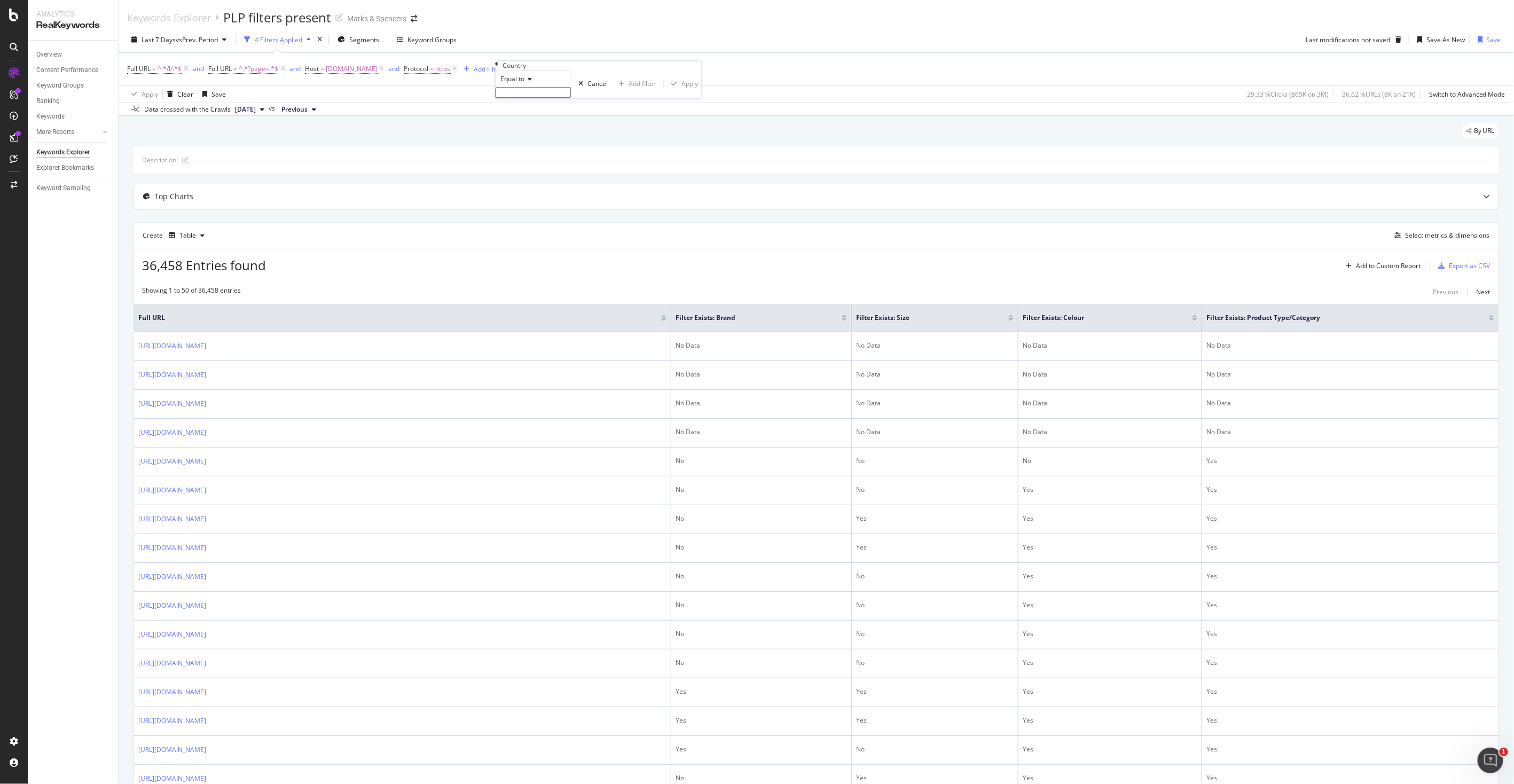
click at [537, 98] on input "text" at bounding box center [533, 92] width 76 height 11
click at [529, 108] on span "[GEOGRAPHIC_DATA]" at bounding box center [514, 103] width 31 height 9
type input "[GEOGRAPHIC_DATA]"
click at [682, 92] on div "Apply" at bounding box center [690, 87] width 16 height 9
click at [623, 66] on div "Add Filter" at bounding box center [610, 69] width 28 height 9
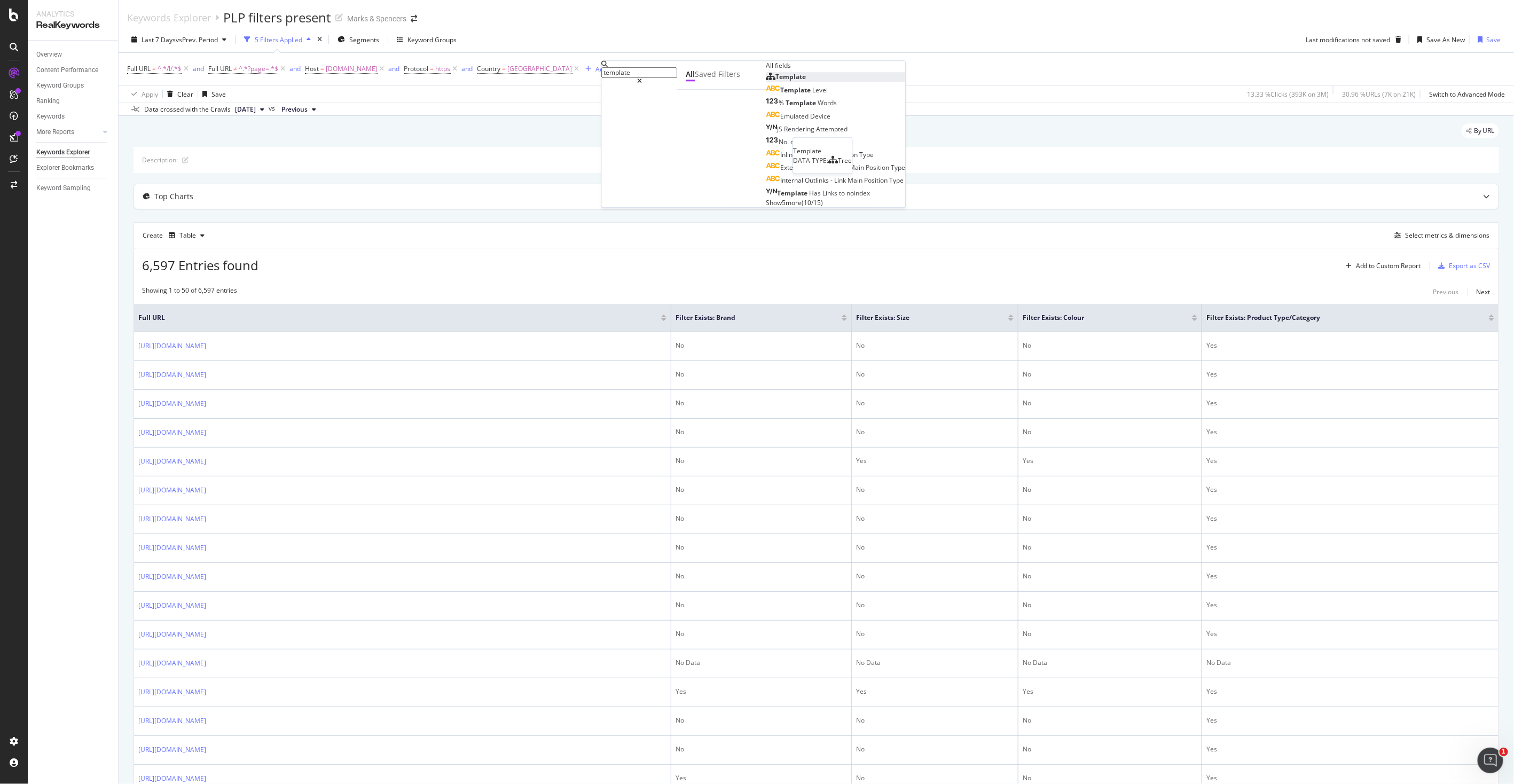
type input "template"
click at [776, 81] on span "Template" at bounding box center [791, 76] width 31 height 9
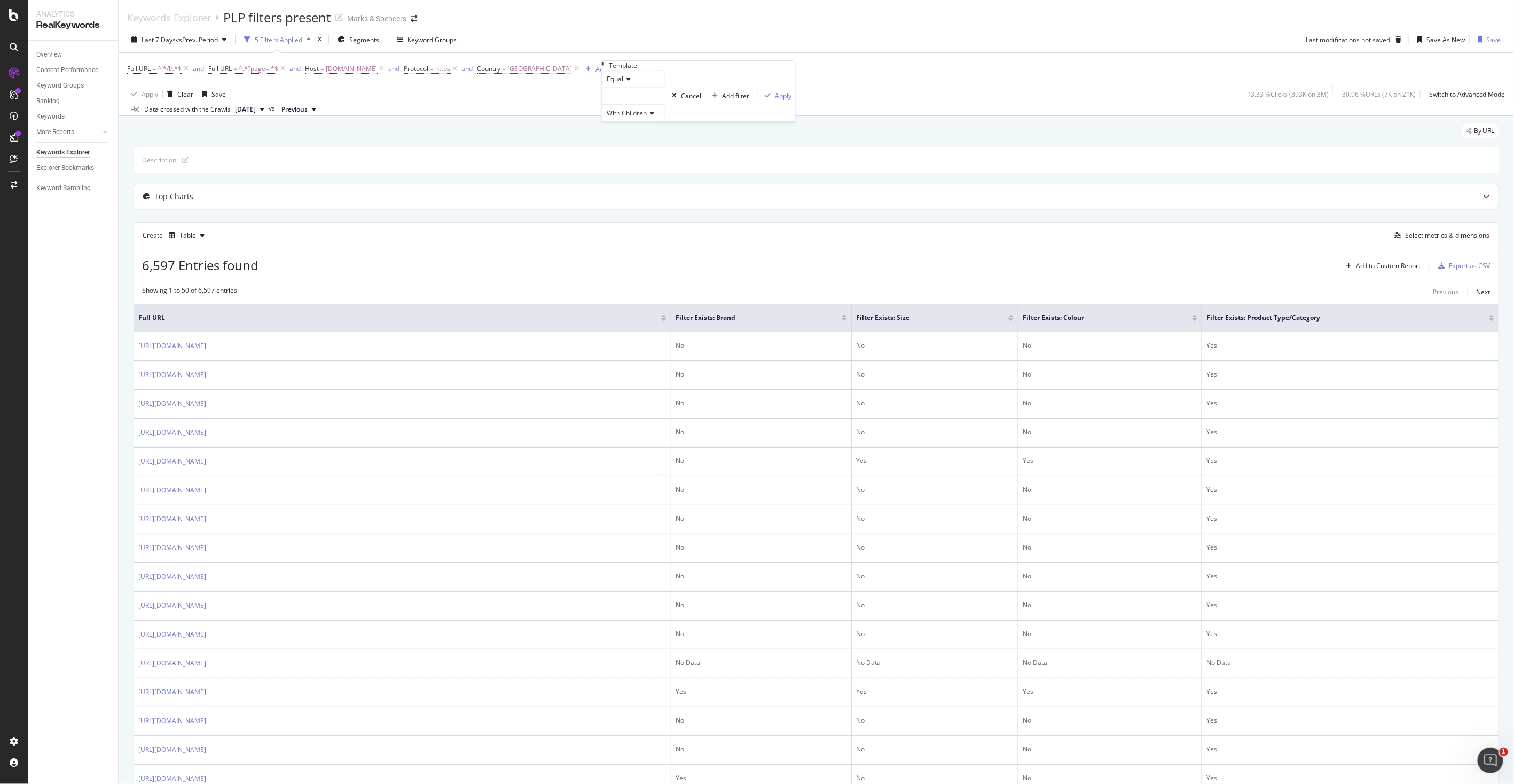
click at [652, 104] on div at bounding box center [633, 95] width 63 height 17
click at [637, 114] on span "6,479 URLS" at bounding box center [642, 109] width 36 height 9
click at [658, 114] on span "6,479 URLS" at bounding box center [642, 109] width 36 height 9
click at [629, 124] on span "Select" at bounding box center [620, 119] width 19 height 9
click at [775, 100] on div "Apply" at bounding box center [783, 95] width 16 height 9
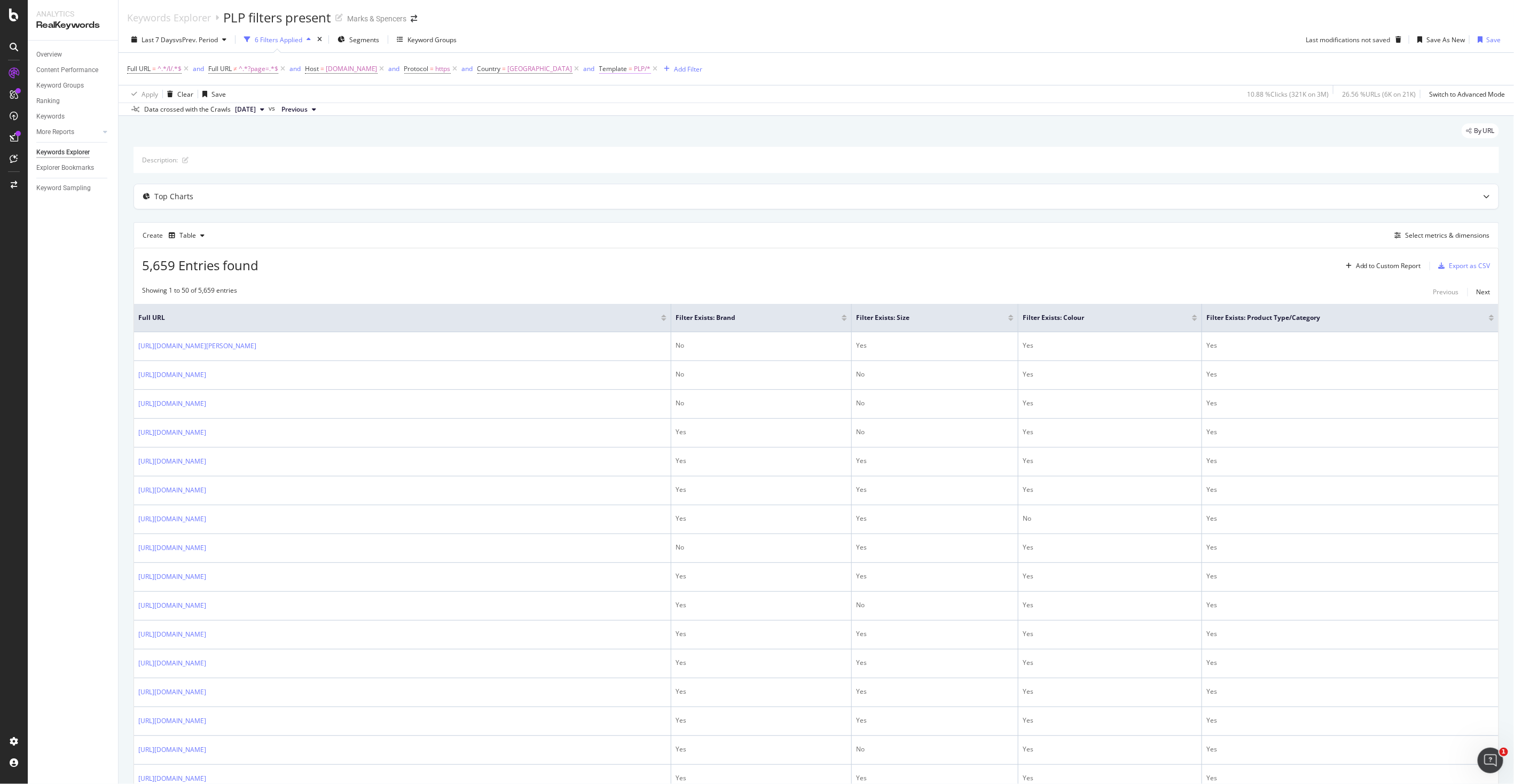
click at [651, 71] on span "PLP/*" at bounding box center [642, 68] width 16 height 15
click at [622, 66] on icon at bounding box center [621, 62] width 3 height 6
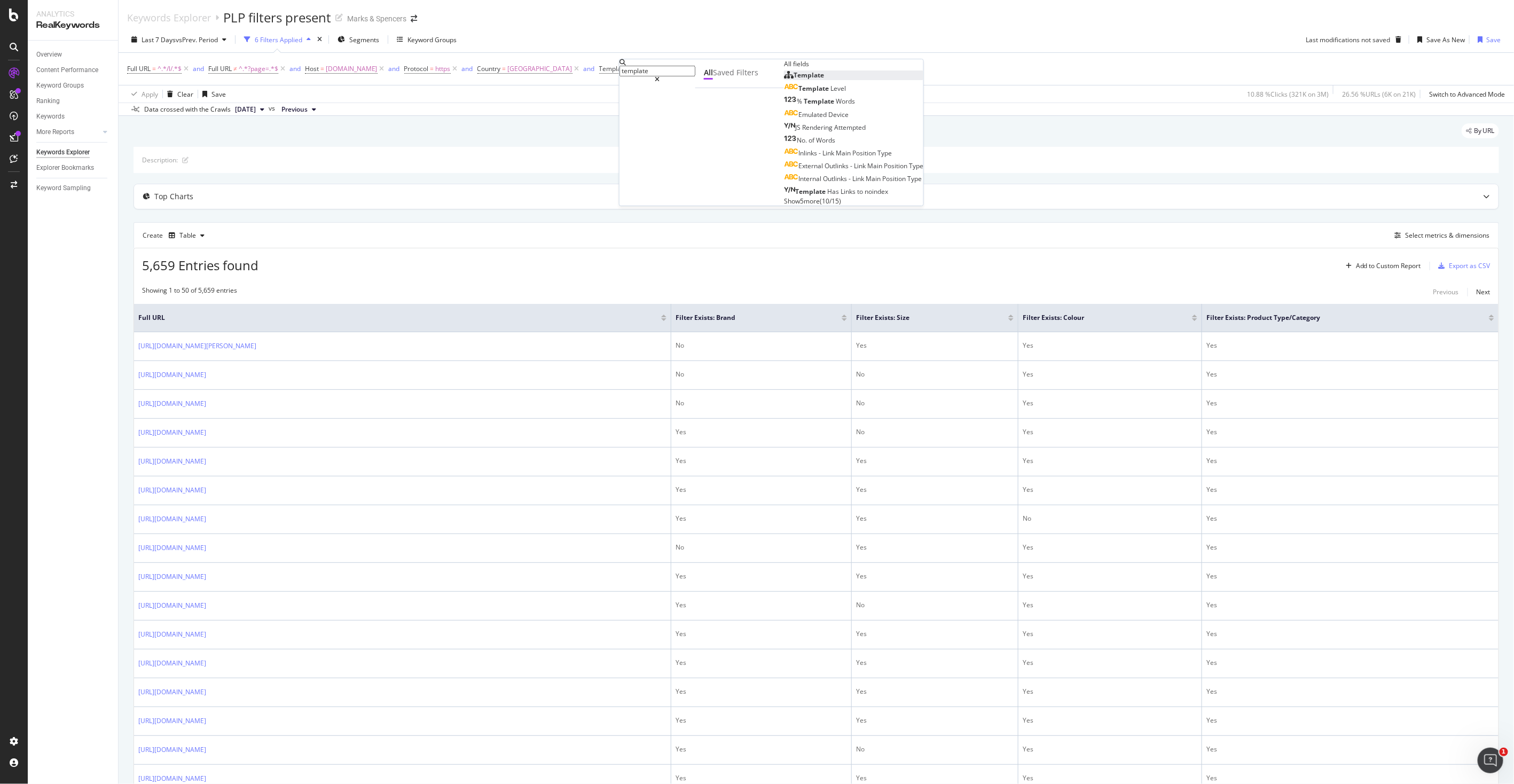
click at [793, 79] on span "Template" at bounding box center [809, 75] width 31 height 9
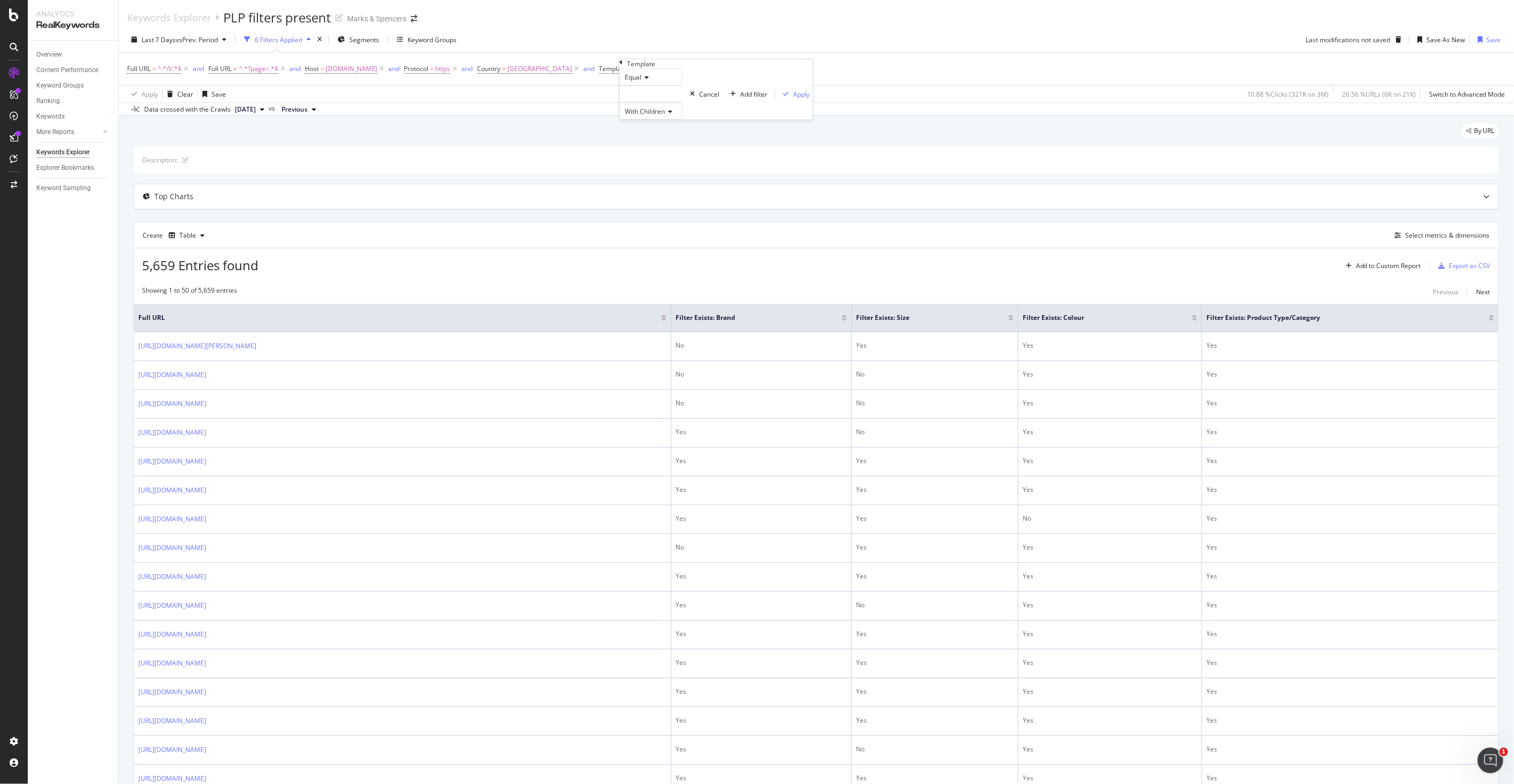
click at [661, 102] on div at bounding box center [651, 93] width 63 height 17
click at [678, 113] on span "6,479 URLS" at bounding box center [659, 108] width 36 height 9
click at [647, 122] on span "Select" at bounding box center [638, 117] width 19 height 9
click at [793, 99] on div "Apply" at bounding box center [801, 94] width 16 height 9
click at [703, 68] on div "Add Filter" at bounding box center [689, 69] width 28 height 9
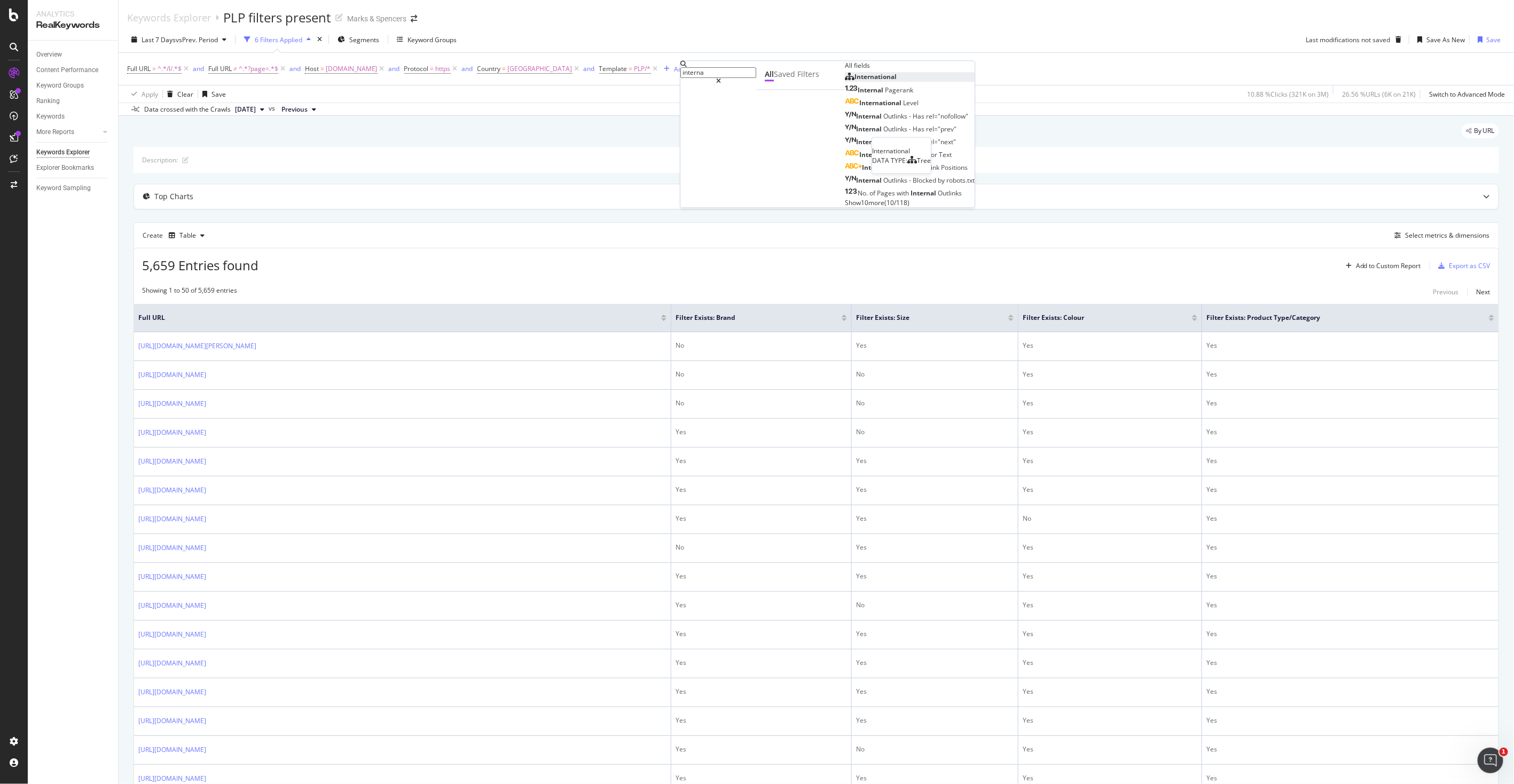
type input "interna"
click at [855, 81] on span "International" at bounding box center [876, 76] width 42 height 9
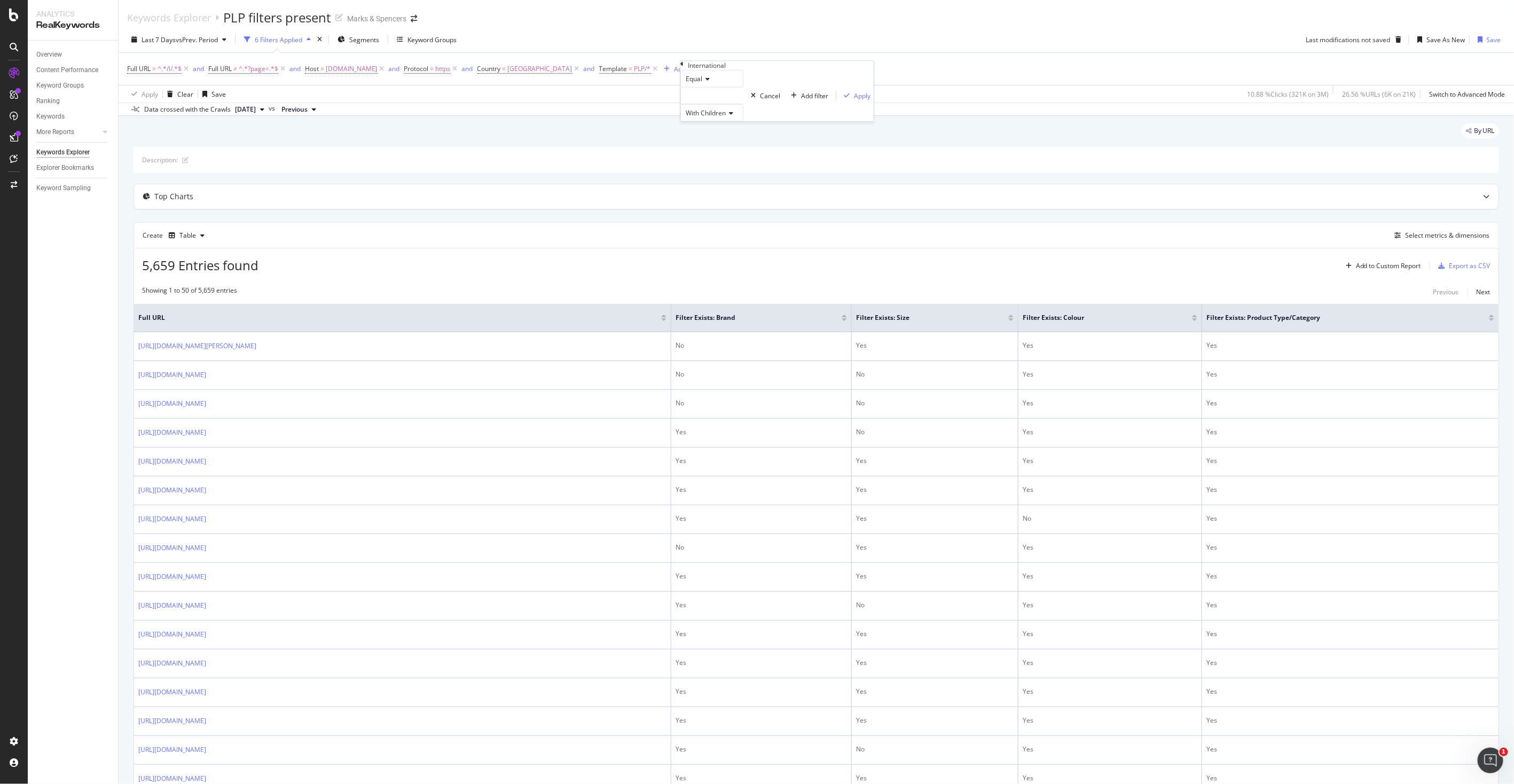
click at [717, 104] on div at bounding box center [712, 95] width 63 height 17
click at [710, 115] on div "UK 16,420 URLS" at bounding box center [712, 109] width 62 height 11
click at [854, 100] on div "Apply" at bounding box center [862, 95] width 16 height 9
click at [1491, 39] on div "Save" at bounding box center [1494, 39] width 15 height 9
click at [1126, 33] on div "Last 7 Days vs Prev. Period 7 Filters Applied Segments Keyword Groups Last modi…" at bounding box center [816, 42] width 1395 height 21
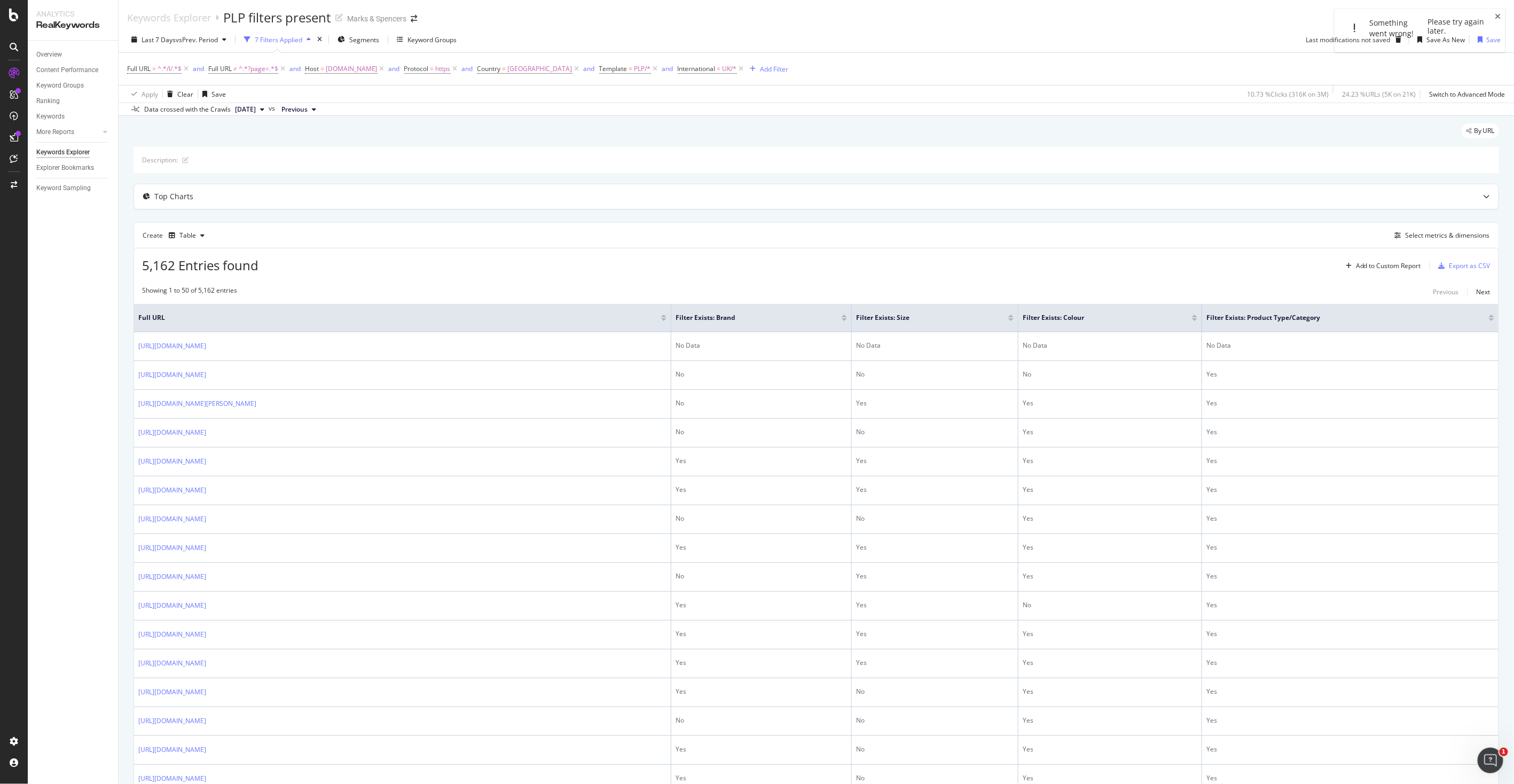
click at [1482, 80] on div "Full URL = ^.*/l/.*$ and Full URL ≠ ^.*?page=.*$ and Host = [DOMAIN_NAME] and P…" at bounding box center [816, 69] width 1378 height 32
click at [1496, 13] on icon "close toast" at bounding box center [1498, 16] width 6 height 8
click at [1430, 45] on div "Save As New" at bounding box center [1439, 39] width 52 height 16
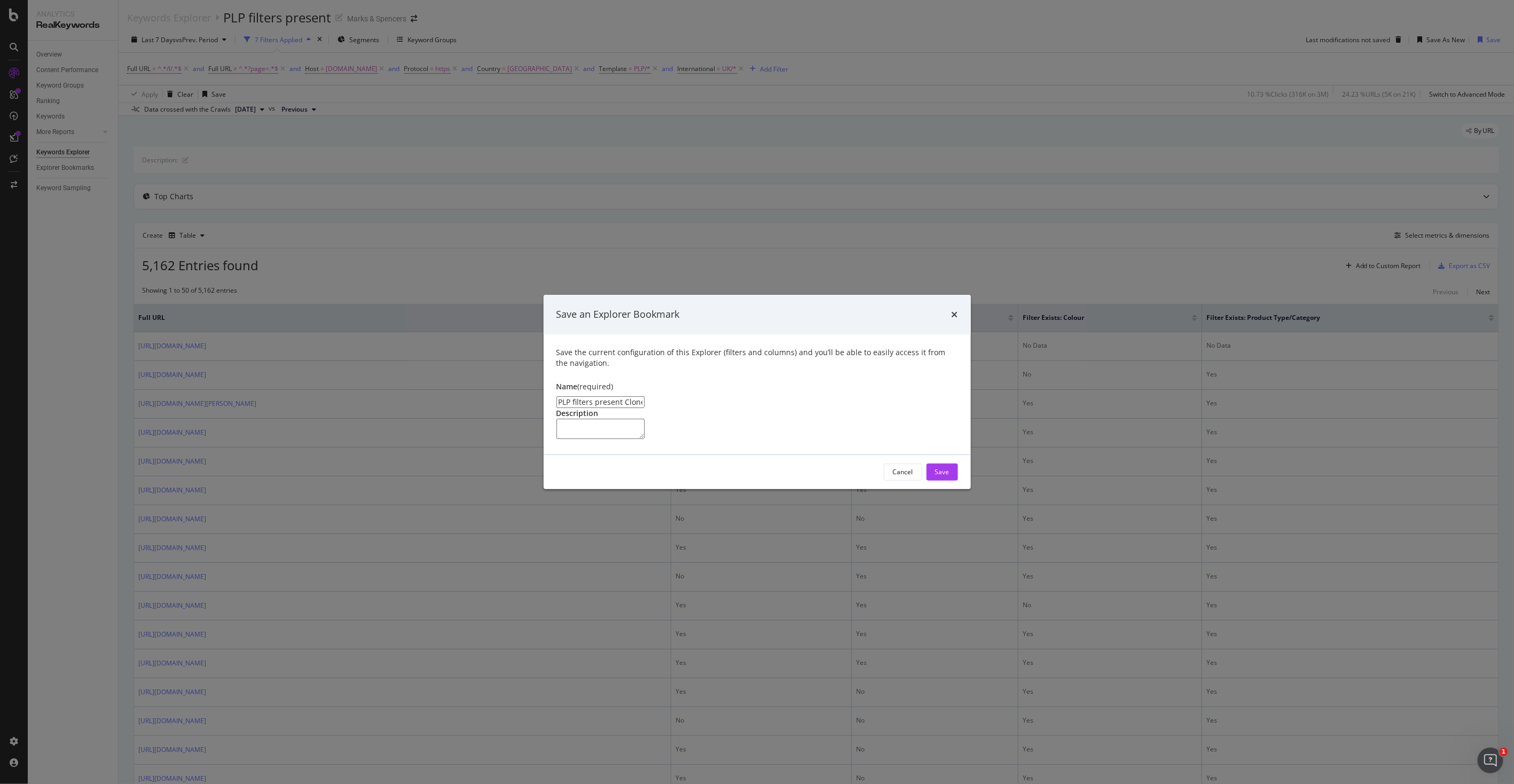
drag, startPoint x: 655, startPoint y: 359, endPoint x: 557, endPoint y: 354, distance: 98.1
click at [557, 396] on input "PLP filters present Clone" at bounding box center [601, 402] width 88 height 12
click at [572, 396] on input "PLP filters present Clone" at bounding box center [601, 402] width 88 height 12
type input "PLP Hygiene - Last 7 days filters exist by PLP"
click at [946, 480] on div "Save" at bounding box center [942, 472] width 15 height 16
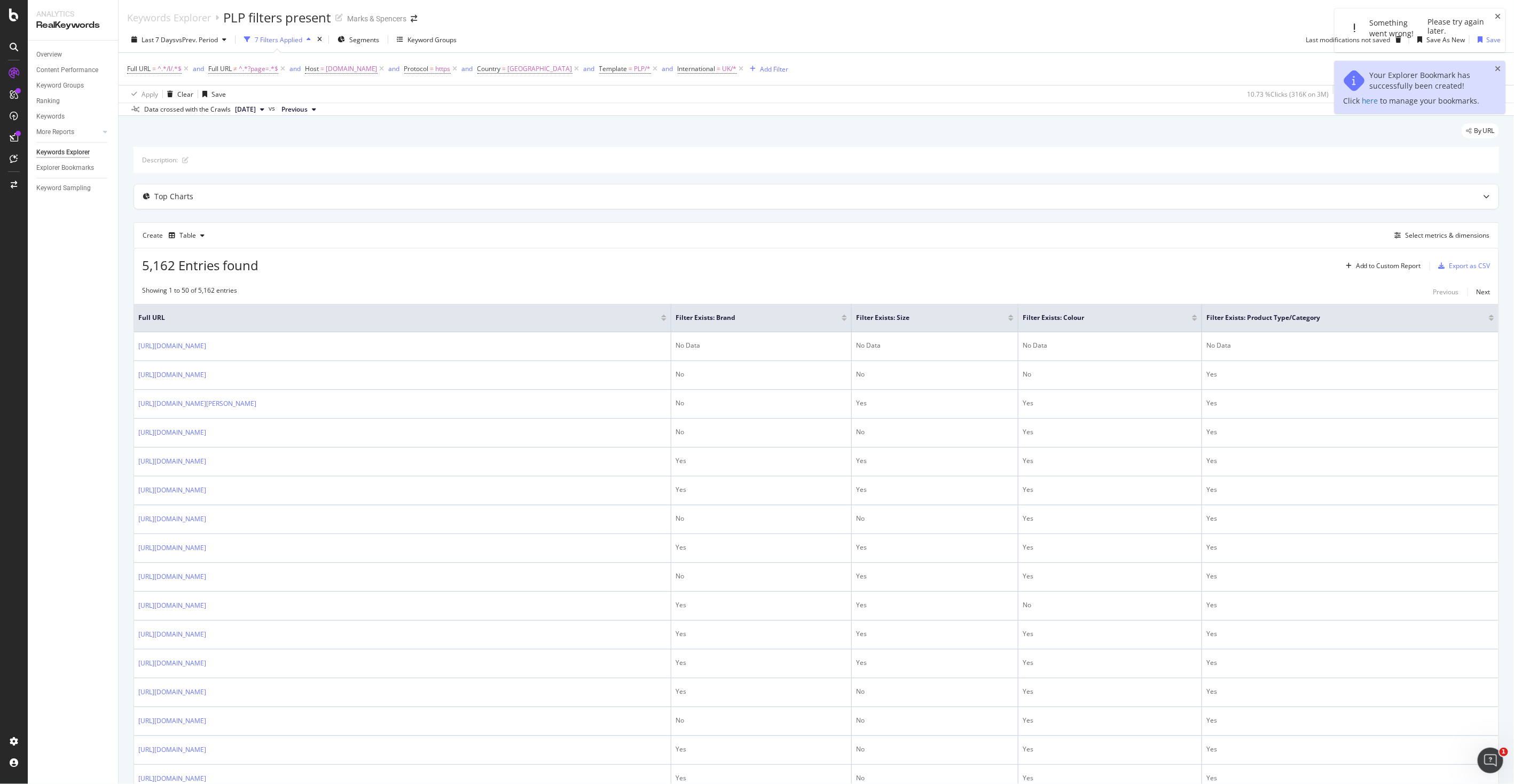
click at [1500, 21] on div "Something went wrong! Please try again later." at bounding box center [1420, 31] width 171 height 44
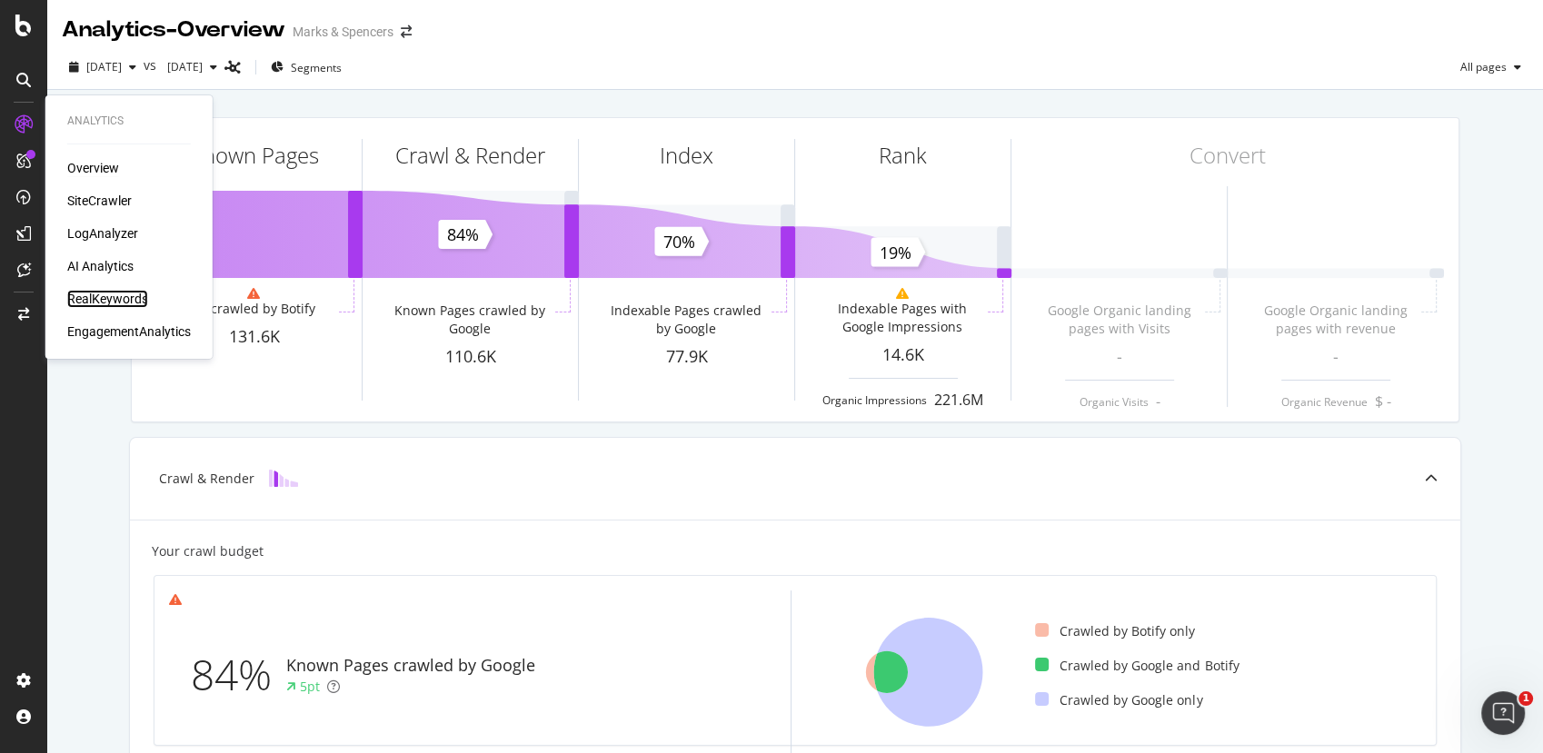
click at [103, 303] on div "RealKeywords" at bounding box center [107, 299] width 81 height 18
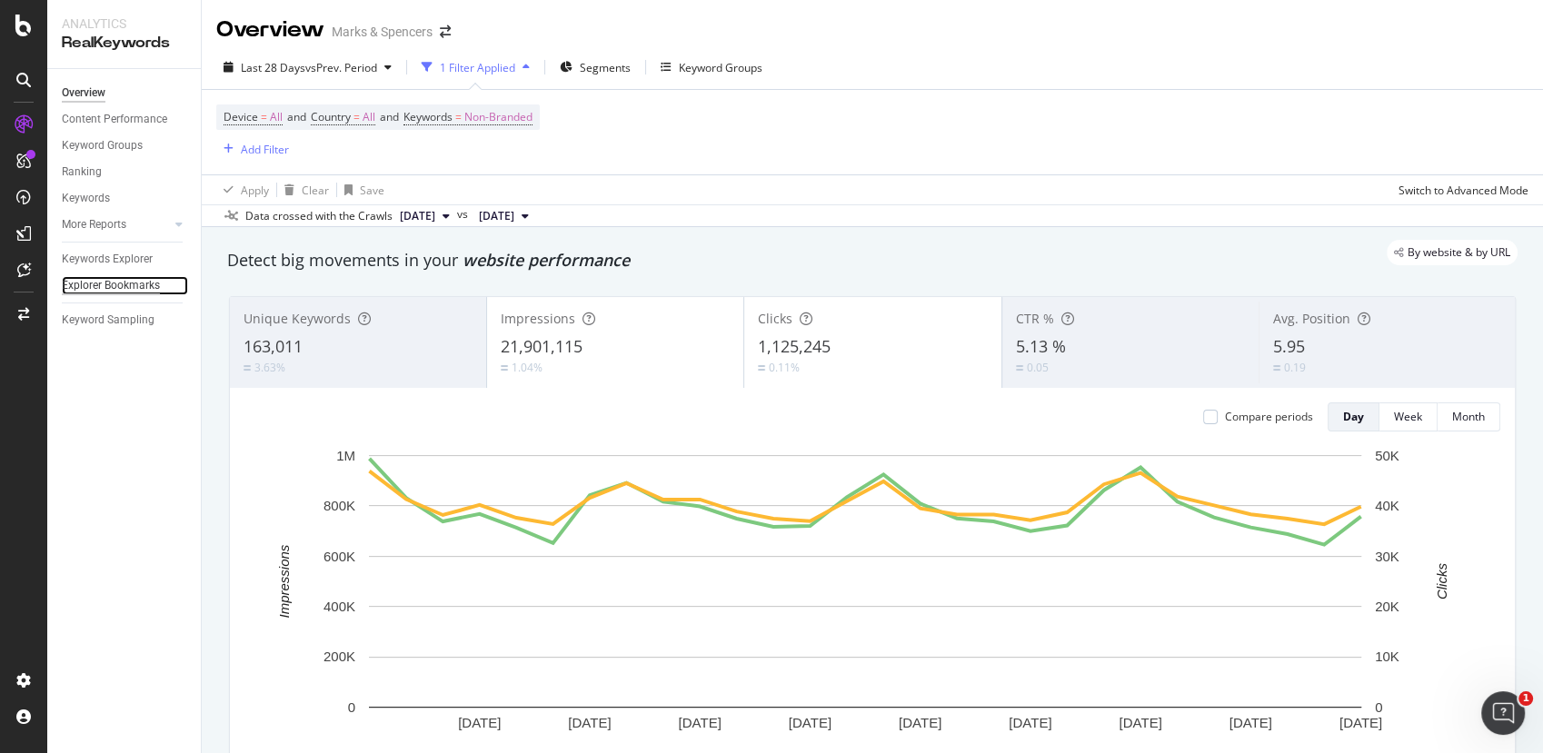
click at [100, 292] on div "Explorer Bookmarks" at bounding box center [111, 285] width 98 height 19
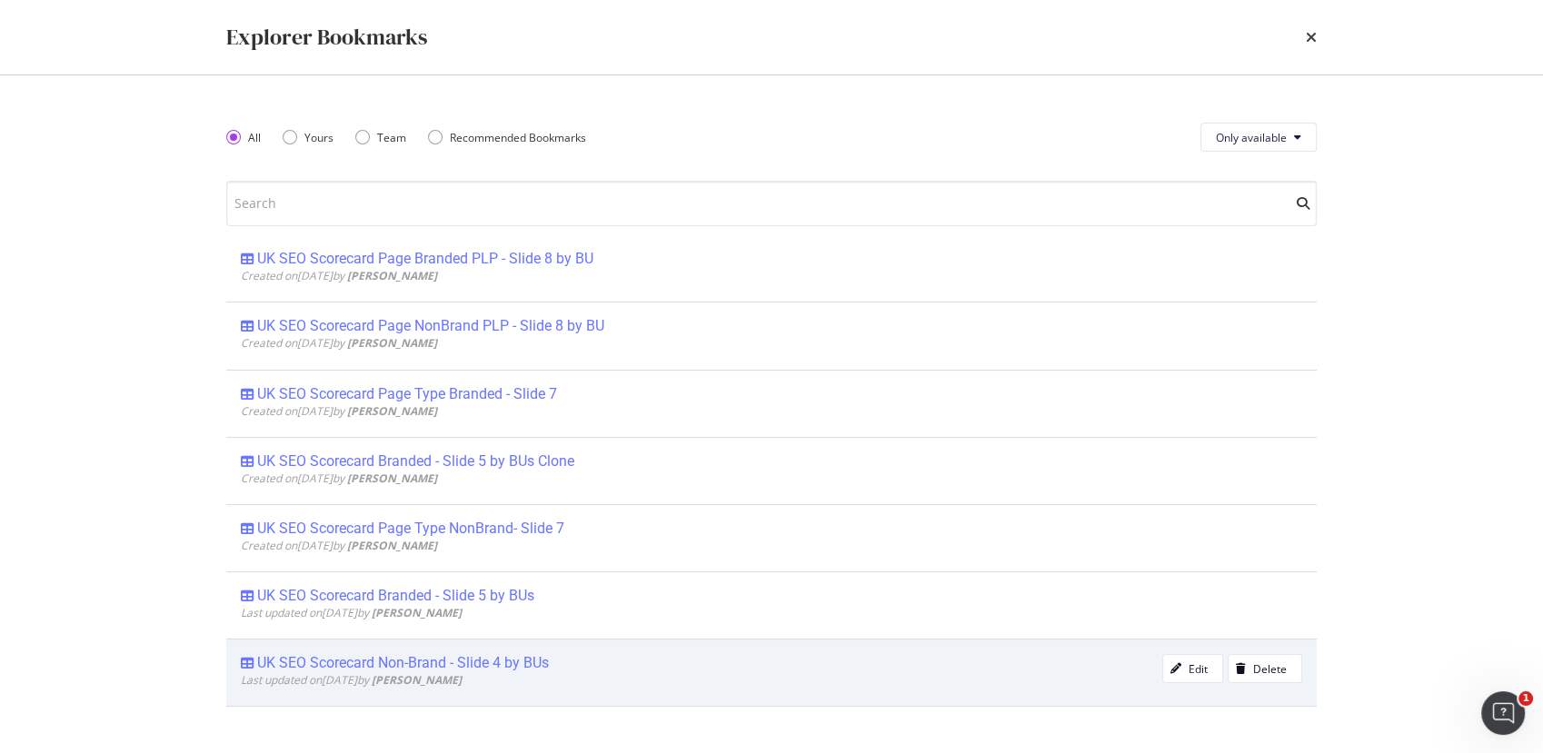
scroll to position [1102, 0]
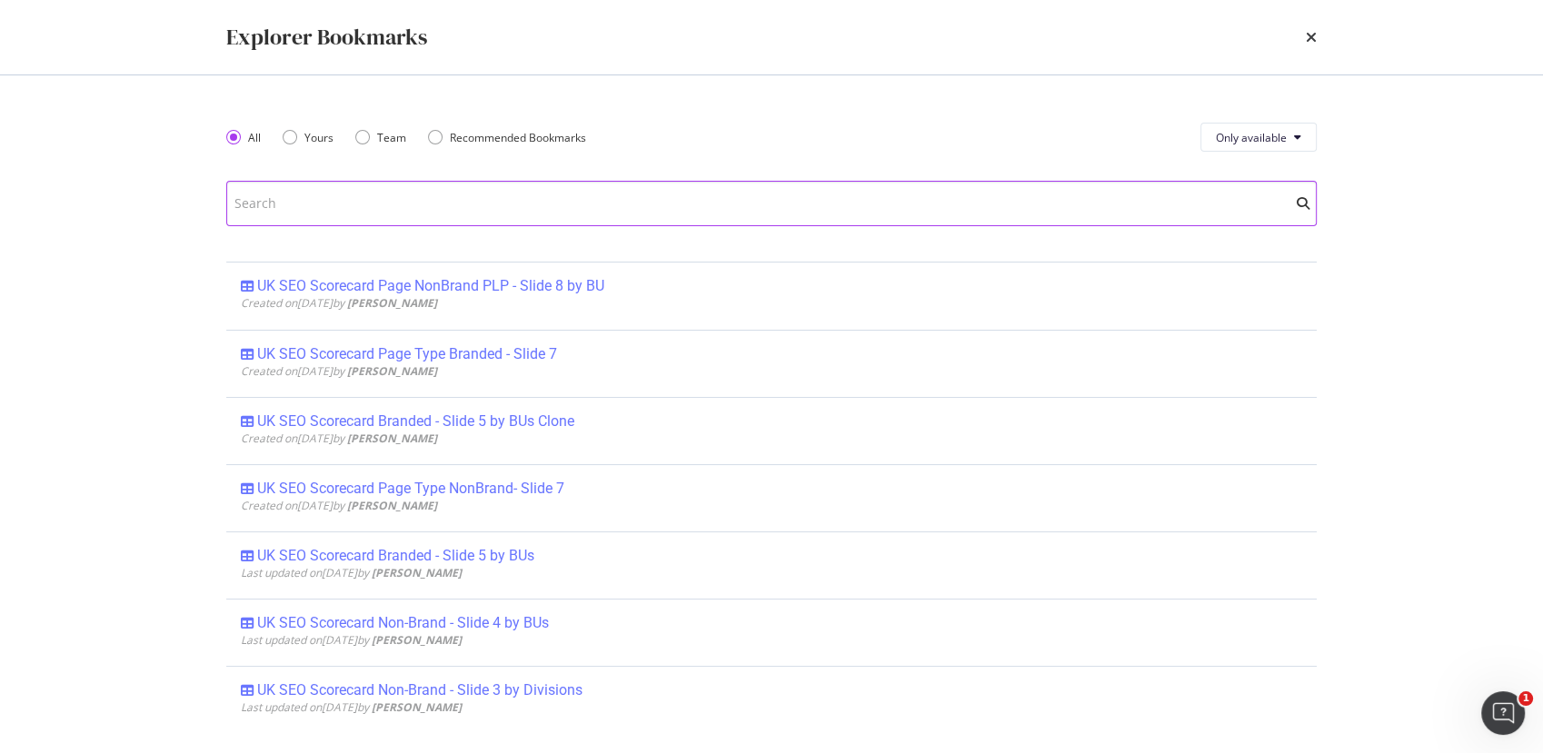
click at [276, 207] on input "modal" at bounding box center [771, 203] width 1090 height 45
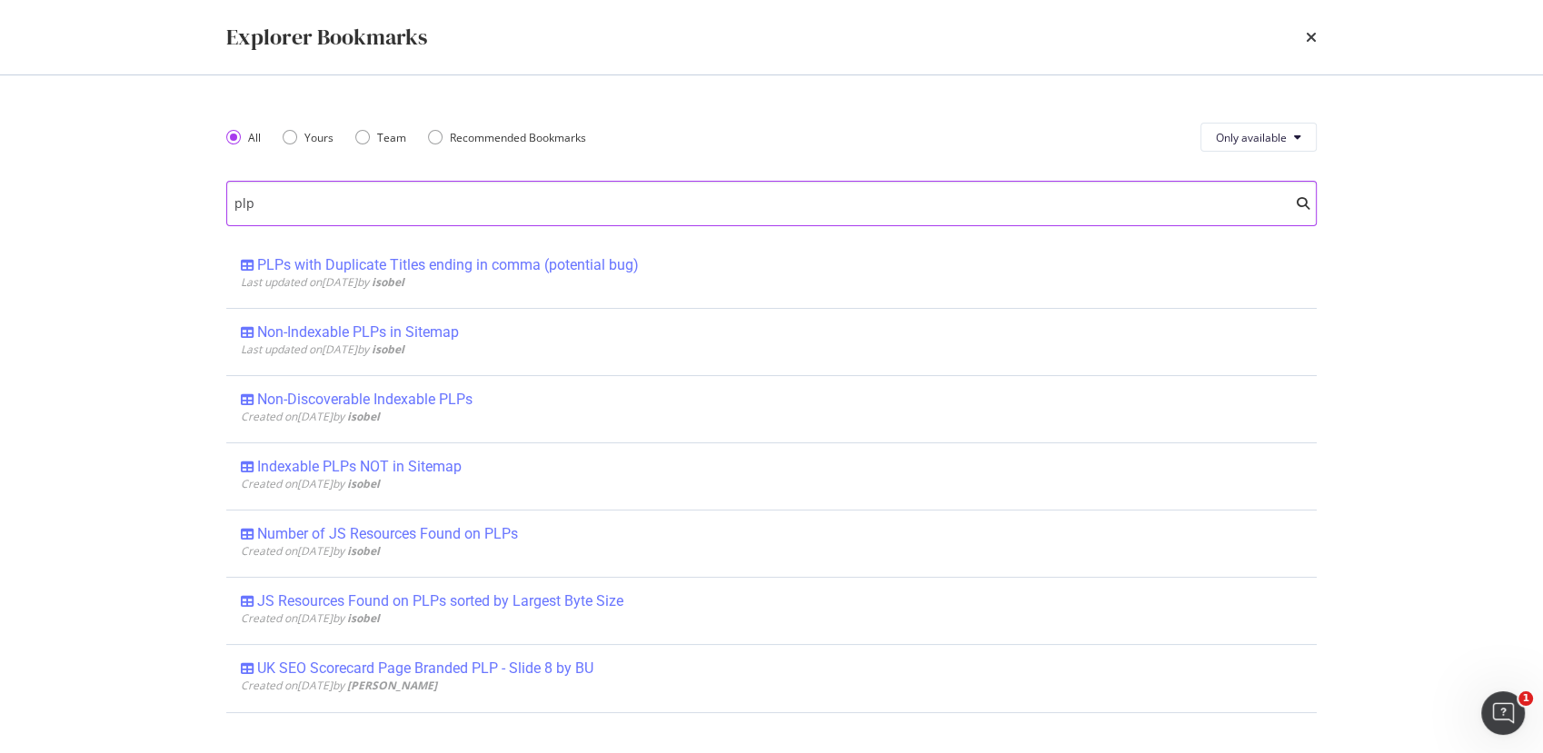
scroll to position [0, 0]
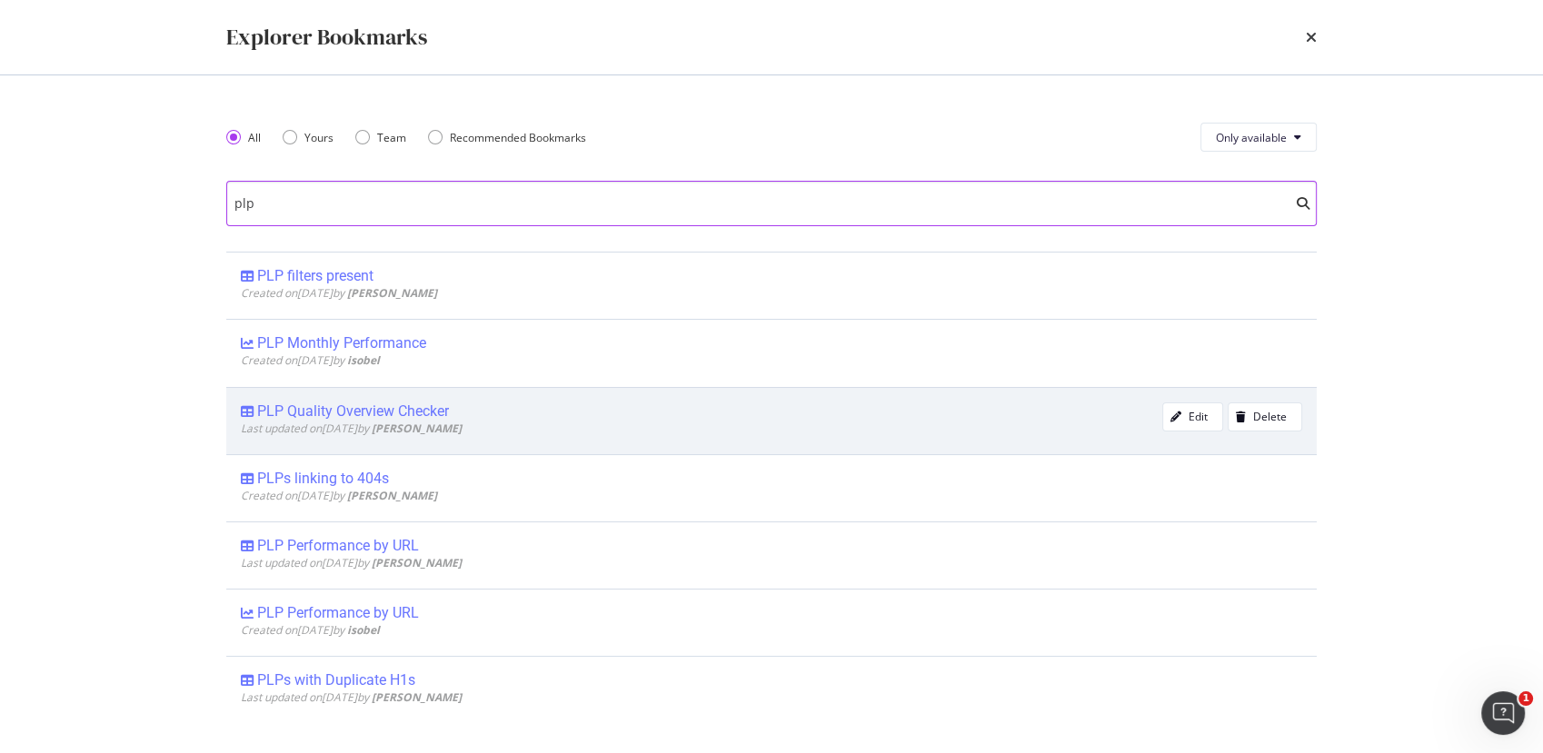
type input "plp"
drag, startPoint x: 299, startPoint y: 407, endPoint x: 286, endPoint y: 411, distance: 13.2
click at [286, 411] on div "PLP Quality Overview Checker" at bounding box center [353, 412] width 192 height 18
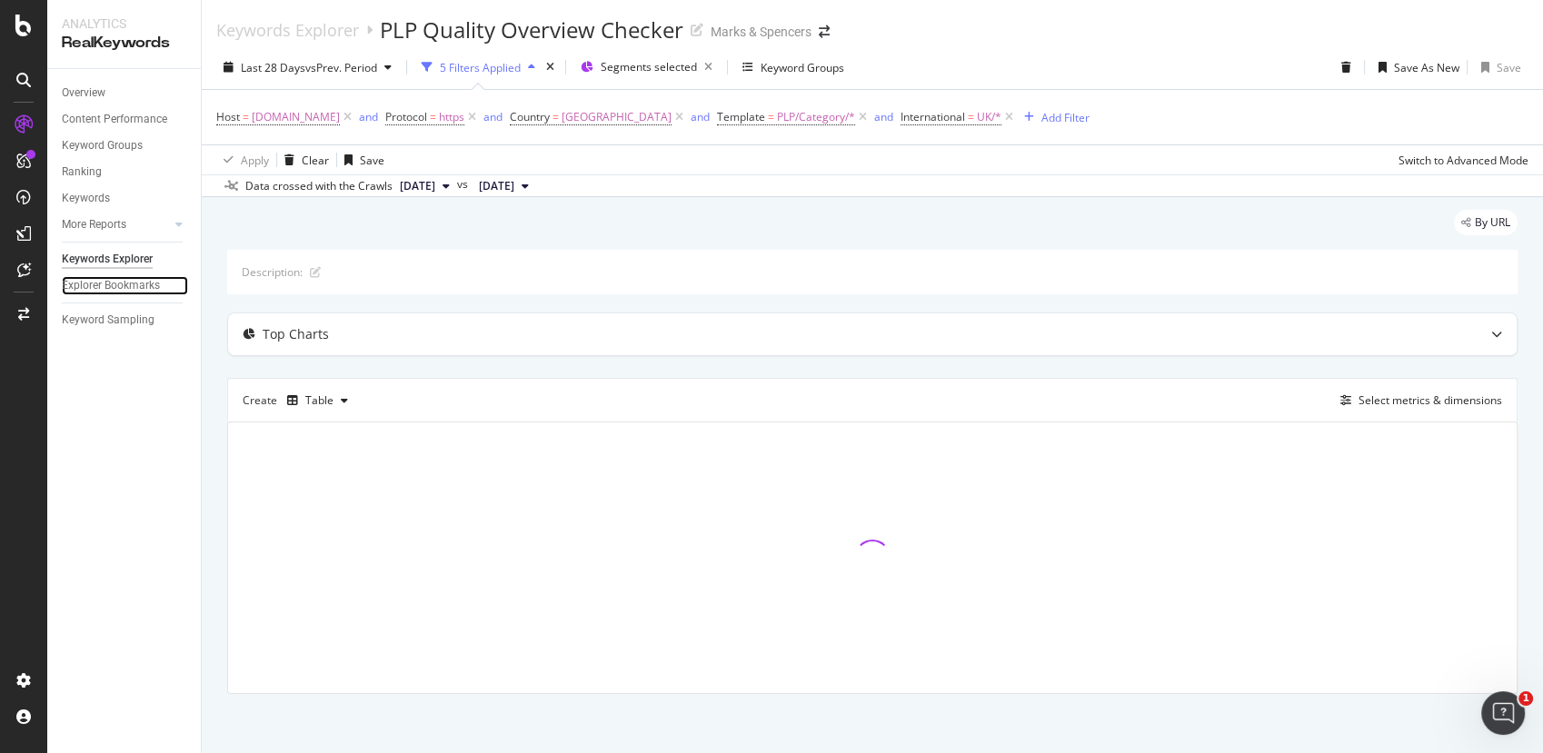
scroll to position [4, 0]
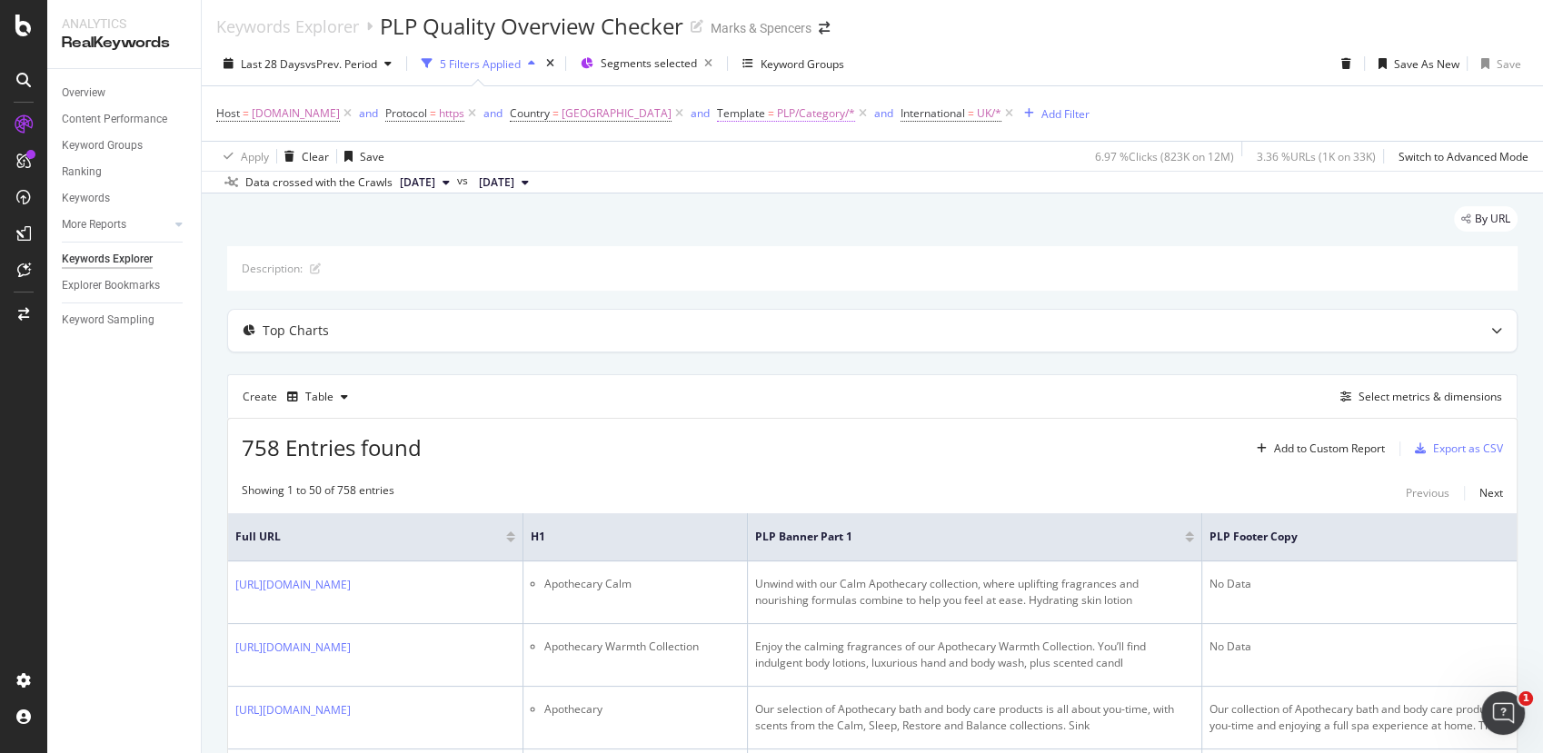
click at [841, 106] on span "PLP/Category/*" at bounding box center [816, 113] width 78 height 25
click at [763, 107] on div "Template" at bounding box center [865, 110] width 214 height 31
click at [758, 107] on icon at bounding box center [760, 110] width 5 height 11
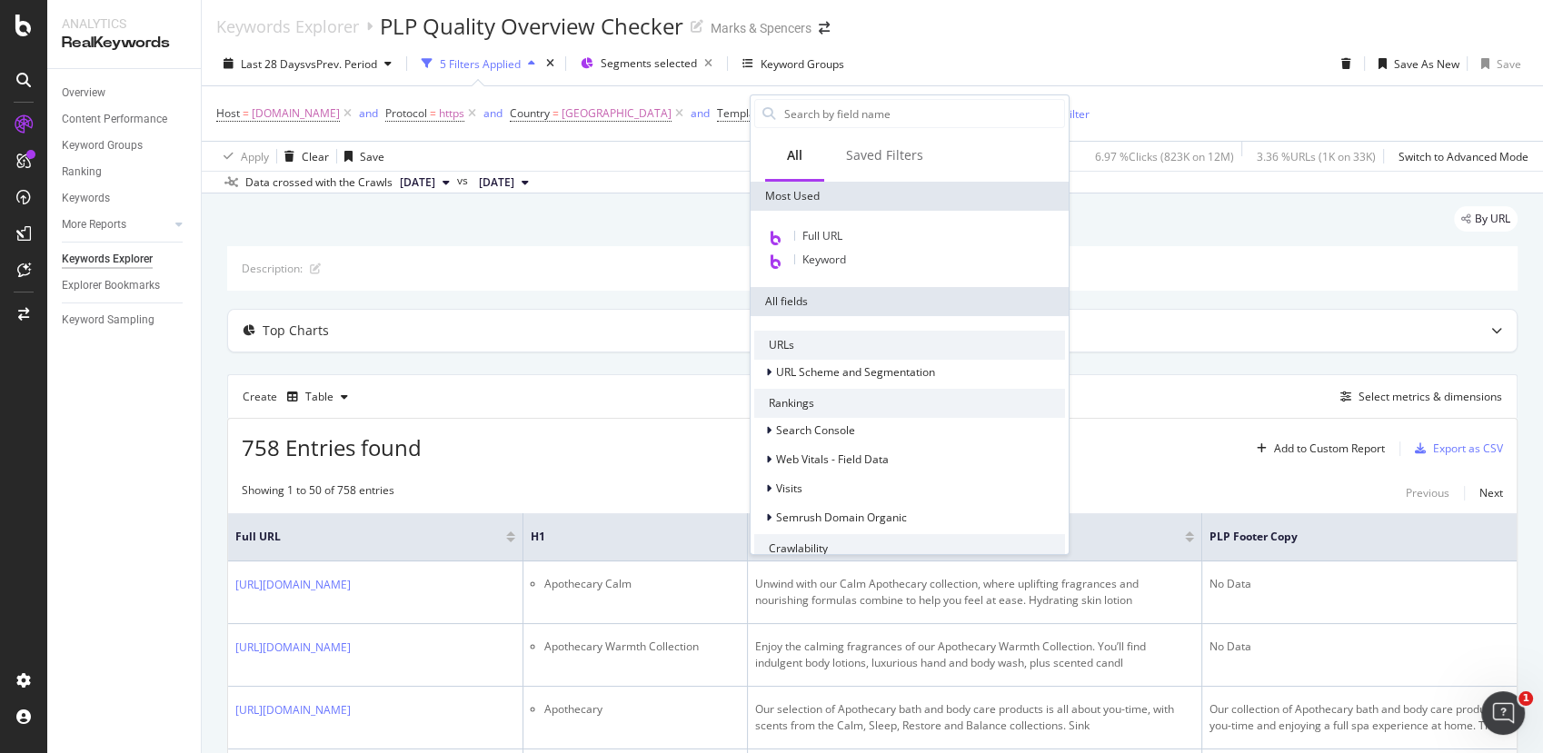
click at [967, 52] on div "Last 28 Days vs Prev. Period 5 Filters Applied Segments selected Keyword Groups…" at bounding box center [872, 67] width 1341 height 36
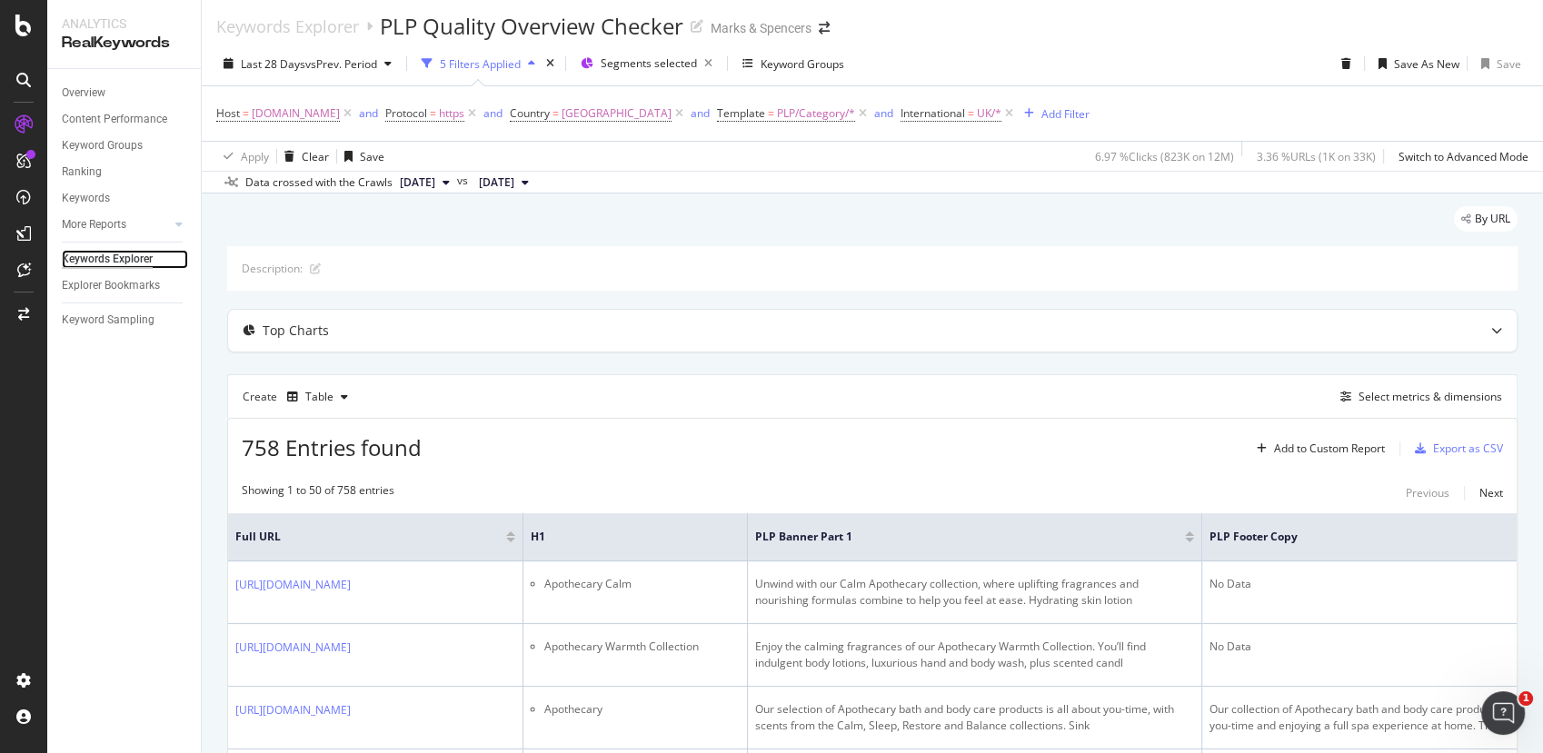
click at [117, 257] on div "Keywords Explorer" at bounding box center [107, 259] width 91 height 19
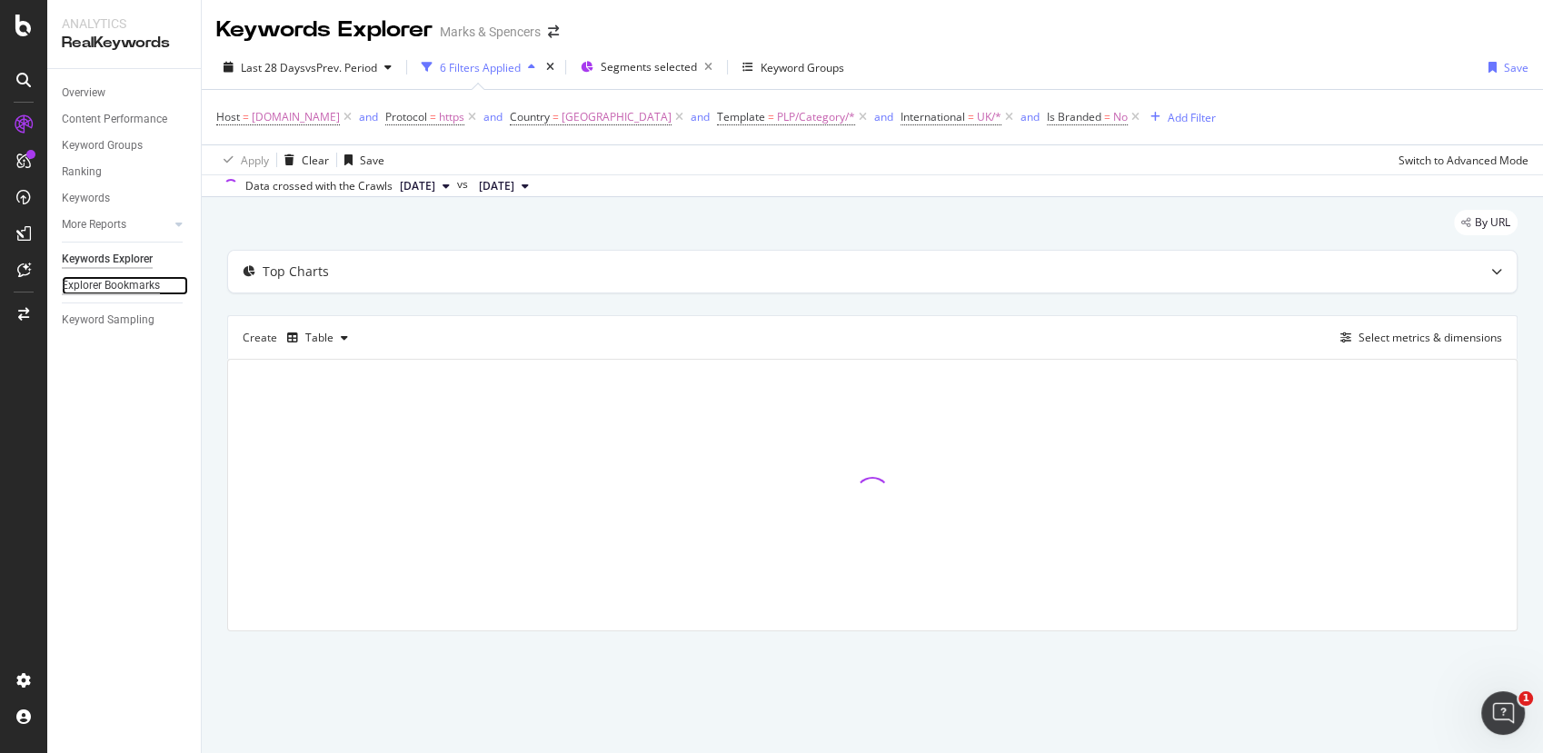
click at [124, 288] on div "Explorer Bookmarks" at bounding box center [111, 285] width 98 height 19
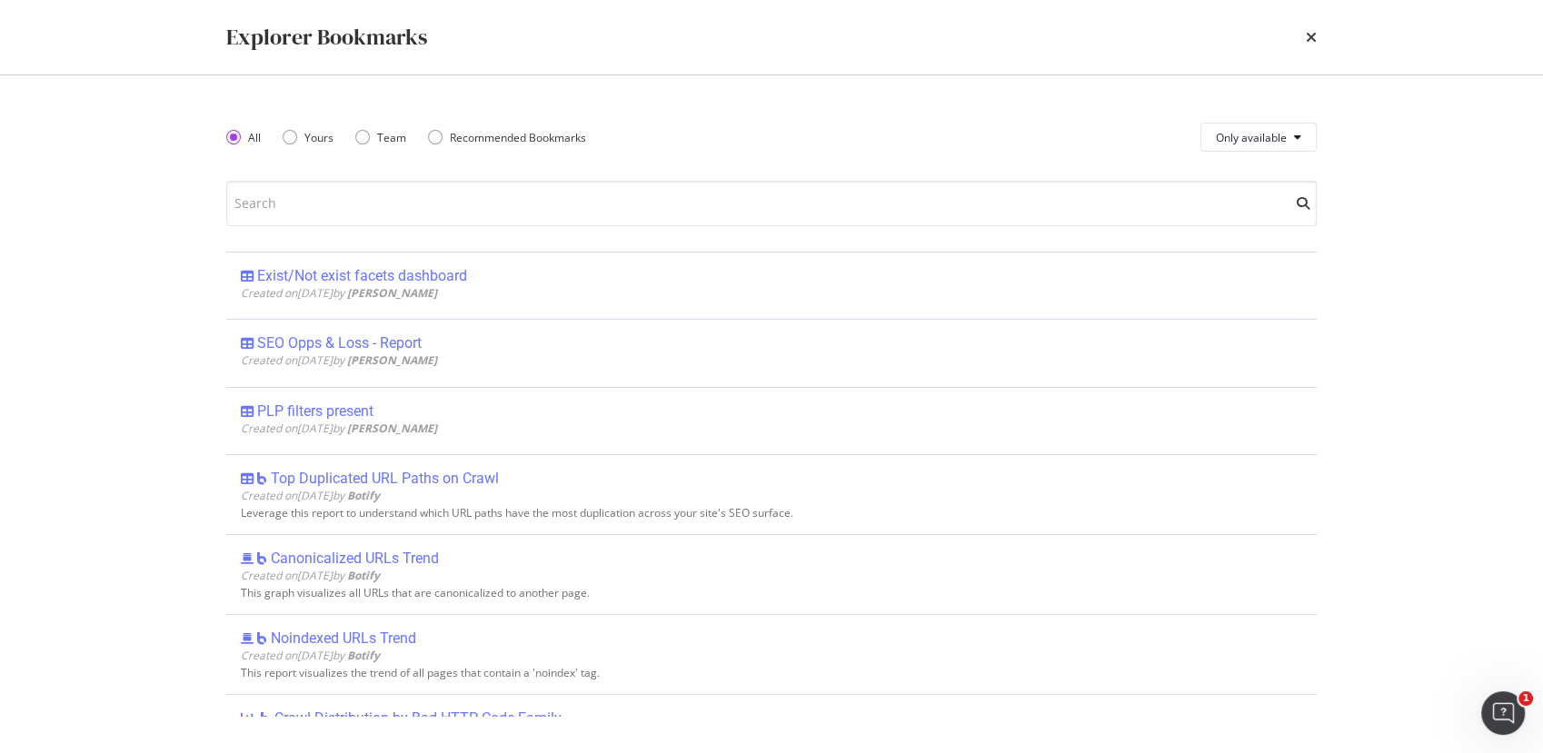
click at [350, 179] on div "All Yours Team Recommended Bookmarks Only available Exist/Not exist facets dash…" at bounding box center [771, 414] width 1090 height 605
click at [293, 136] on div "Yours" at bounding box center [290, 137] width 15 height 15
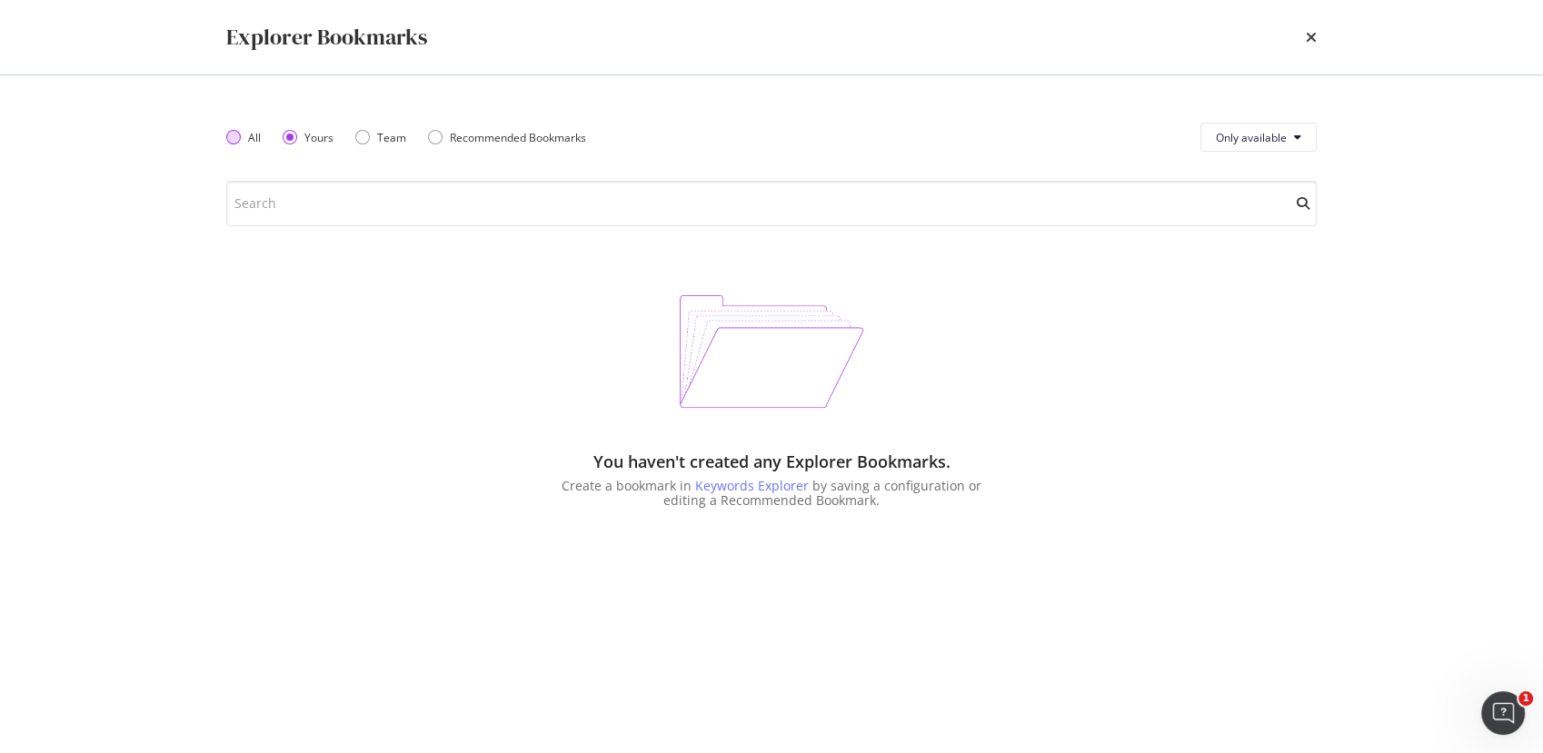
click at [243, 142] on div "All" at bounding box center [243, 137] width 35 height 15
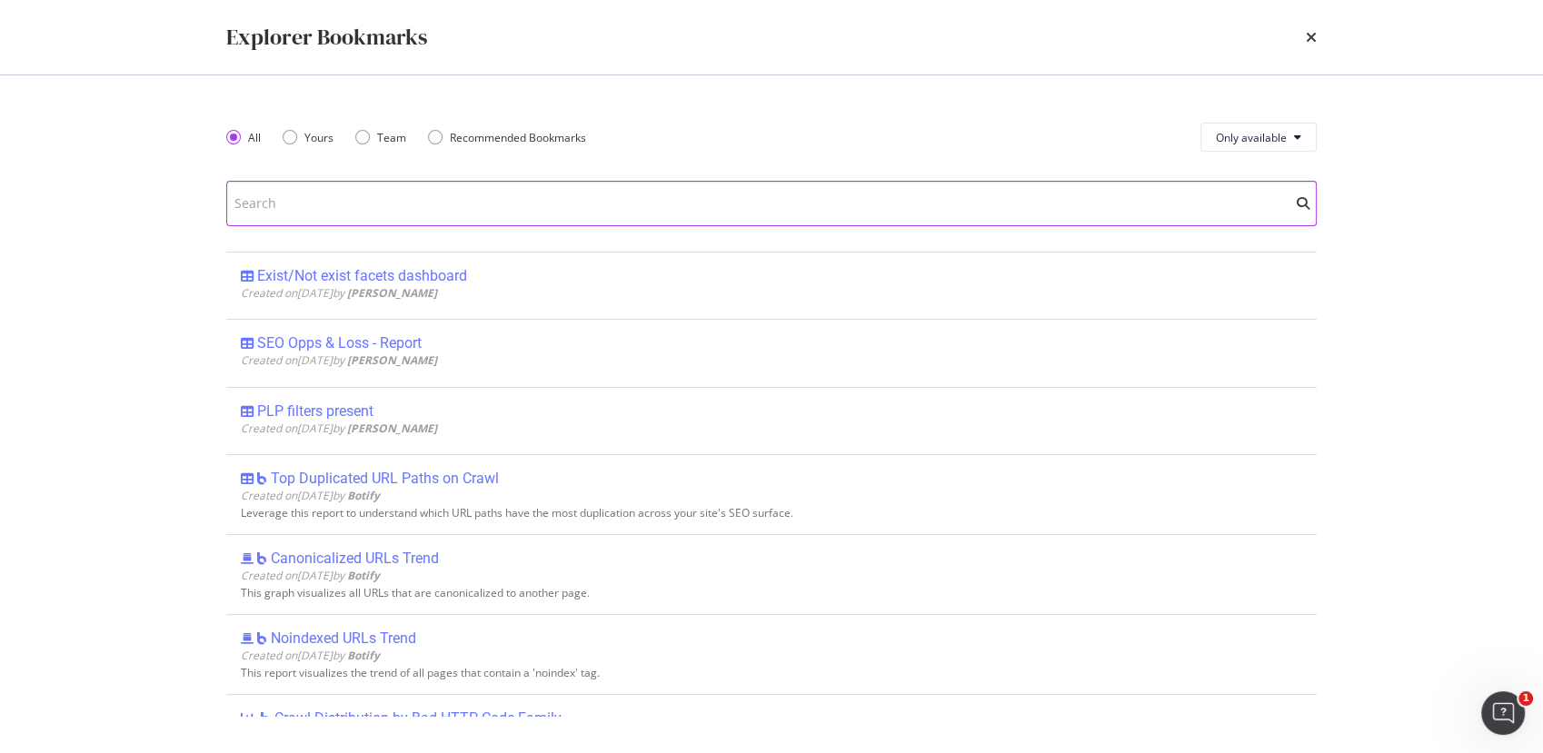
click at [261, 202] on input "modal" at bounding box center [771, 203] width 1090 height 45
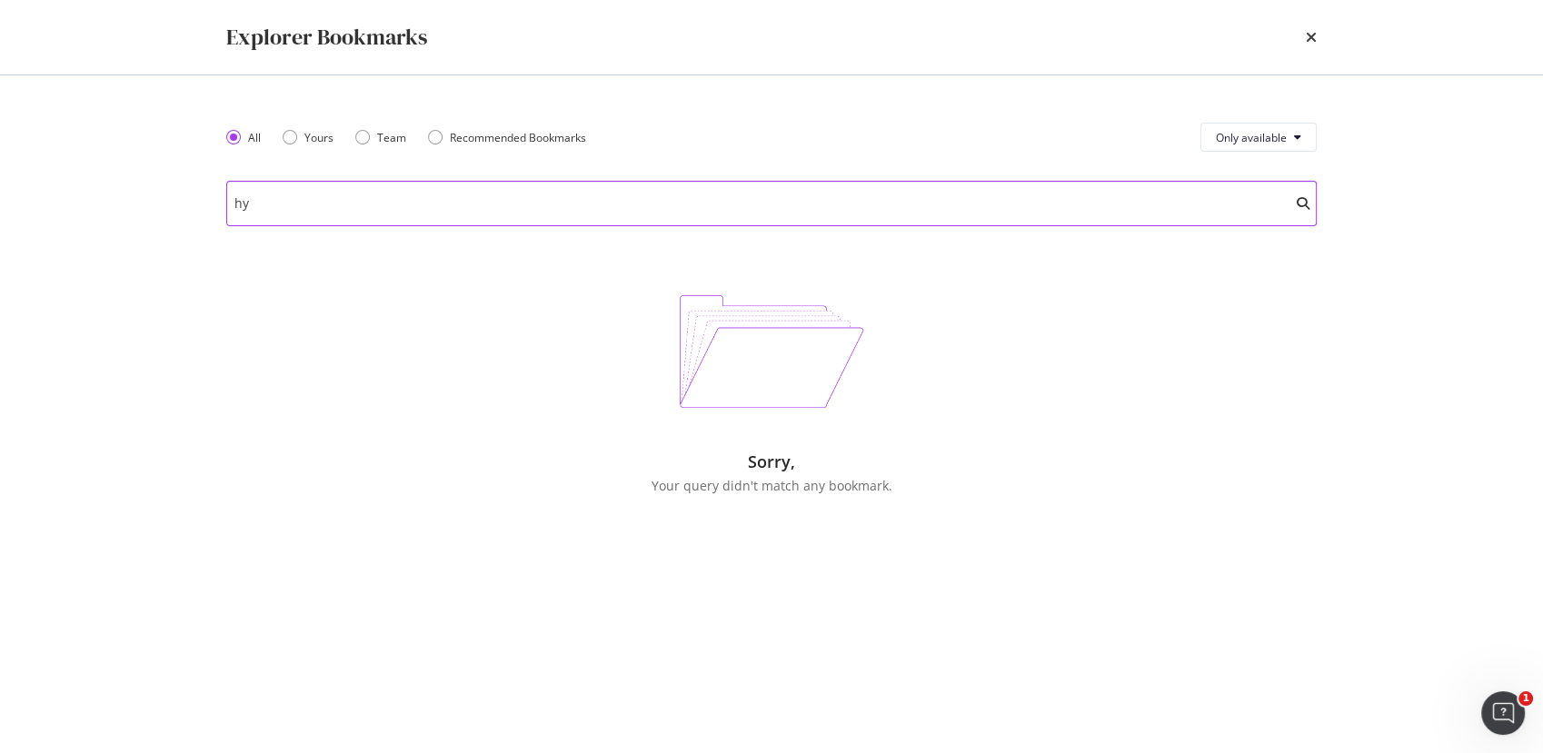
type input "h"
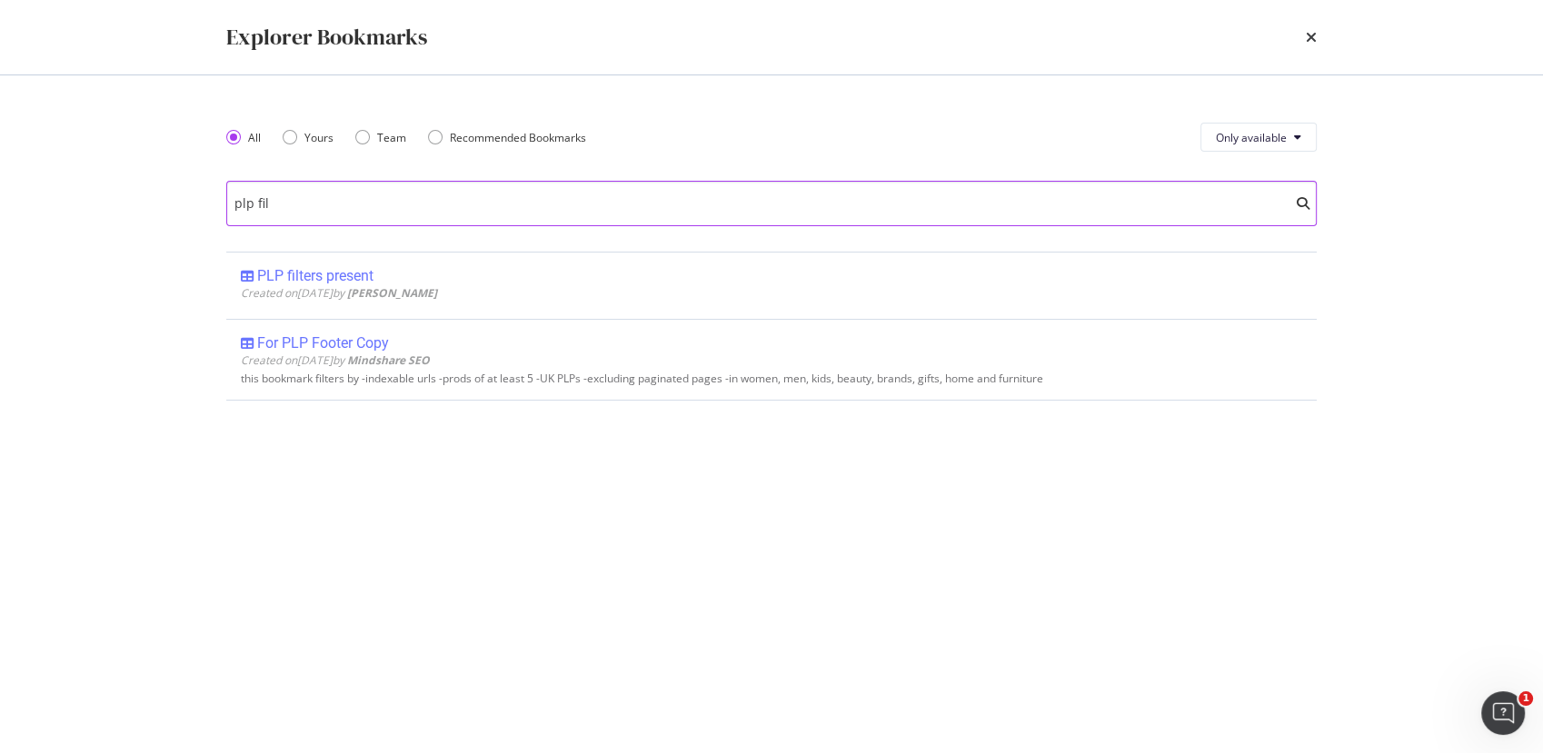
type input "plp fil"
